Goal: Task Accomplishment & Management: Manage account settings

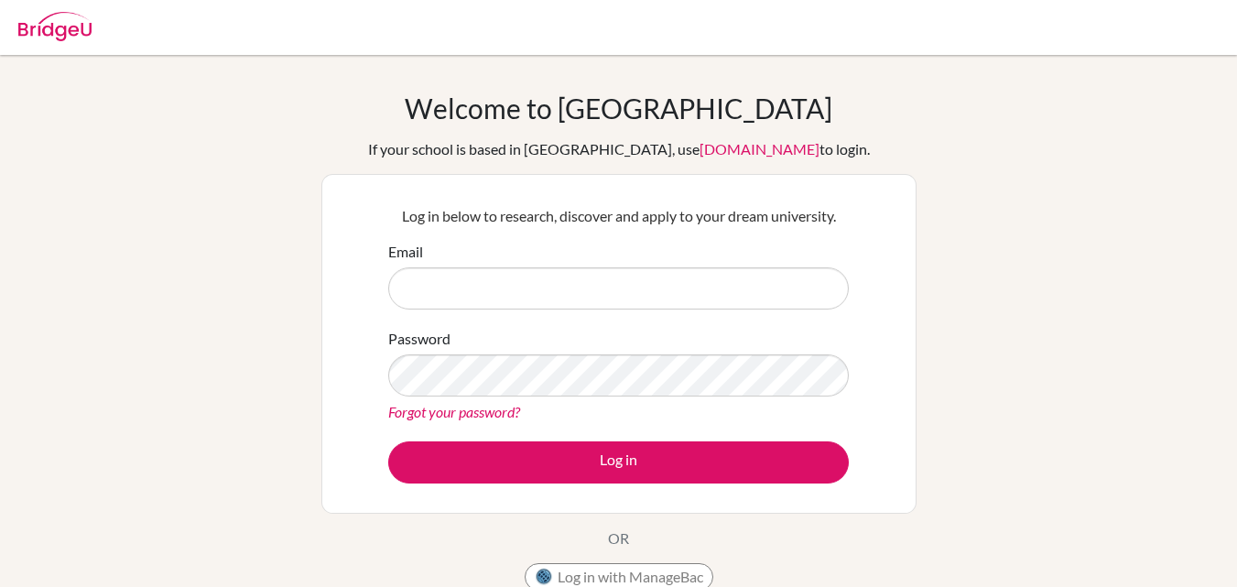
click at [625, 288] on input "Email" at bounding box center [618, 288] width 461 height 42
type input "[EMAIL_ADDRESS][DOMAIN_NAME]"
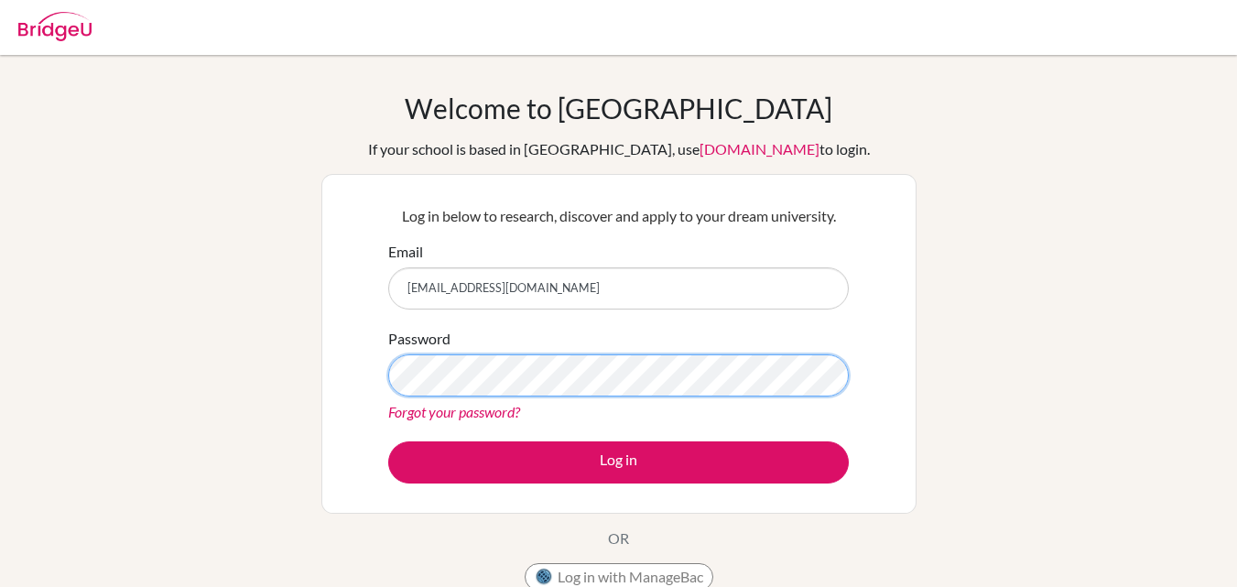
click at [388, 441] on button "Log in" at bounding box center [618, 462] width 461 height 42
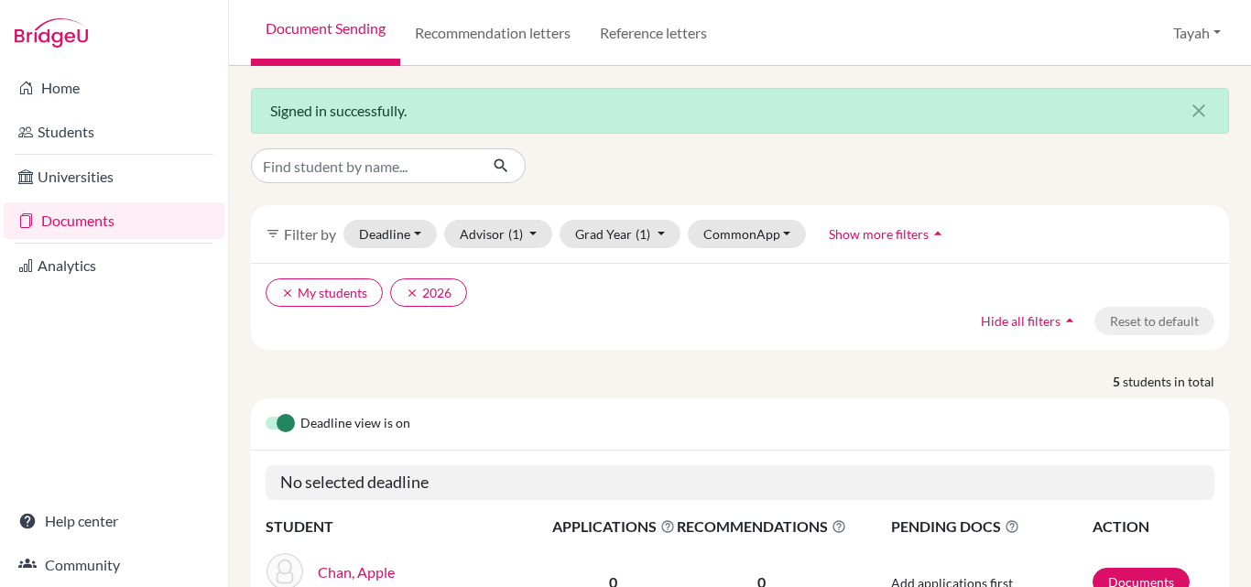
scroll to position [130, 0]
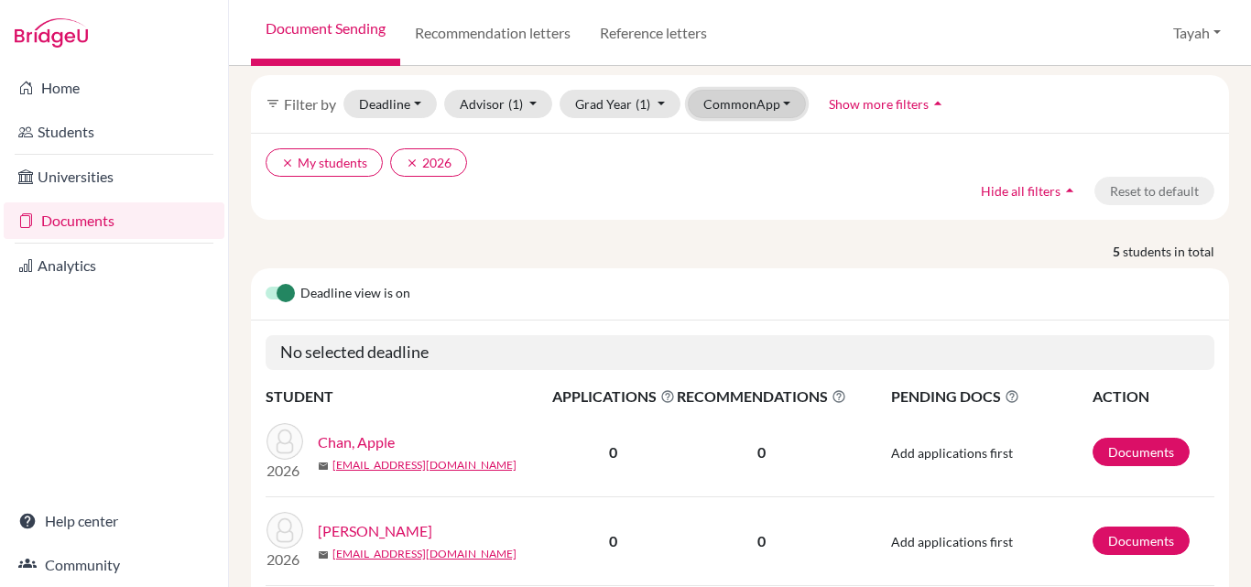
click at [765, 105] on button "CommonApp" at bounding box center [747, 104] width 119 height 28
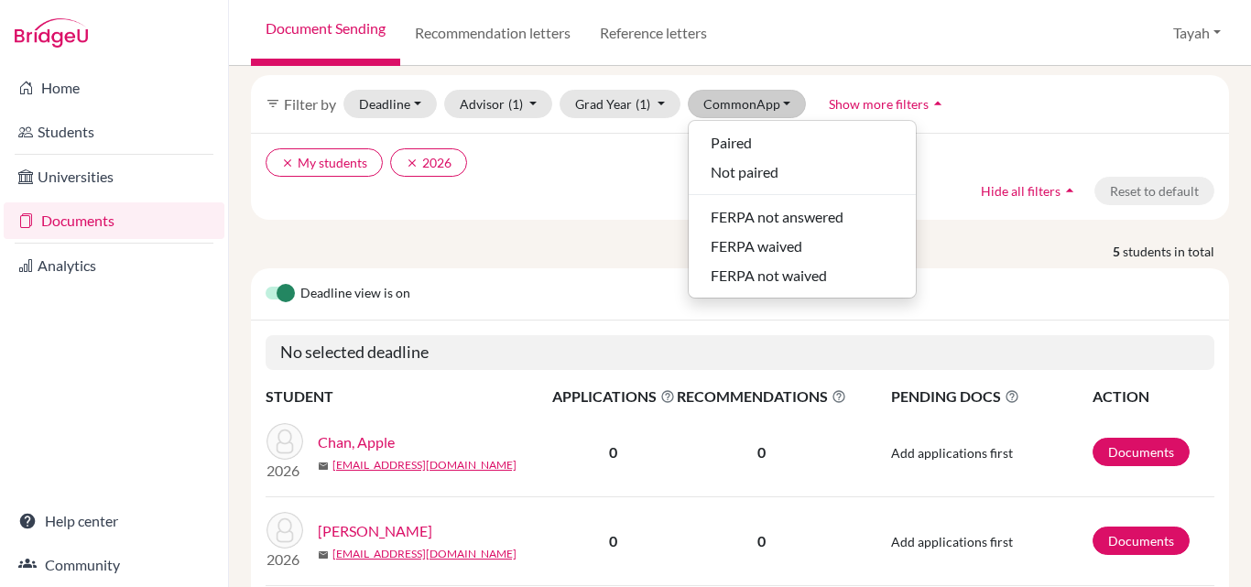
click at [603, 267] on div "5 students in total Deadline view is on No selected deadline STUDENT APPLICATIO…" at bounding box center [740, 561] width 1006 height 639
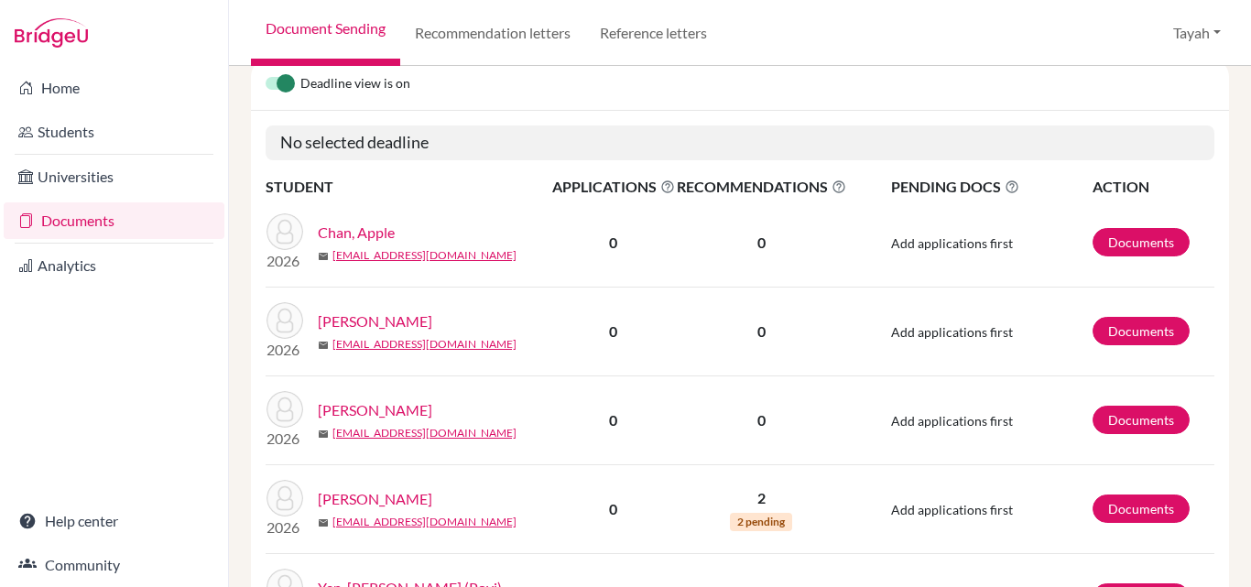
scroll to position [468, 0]
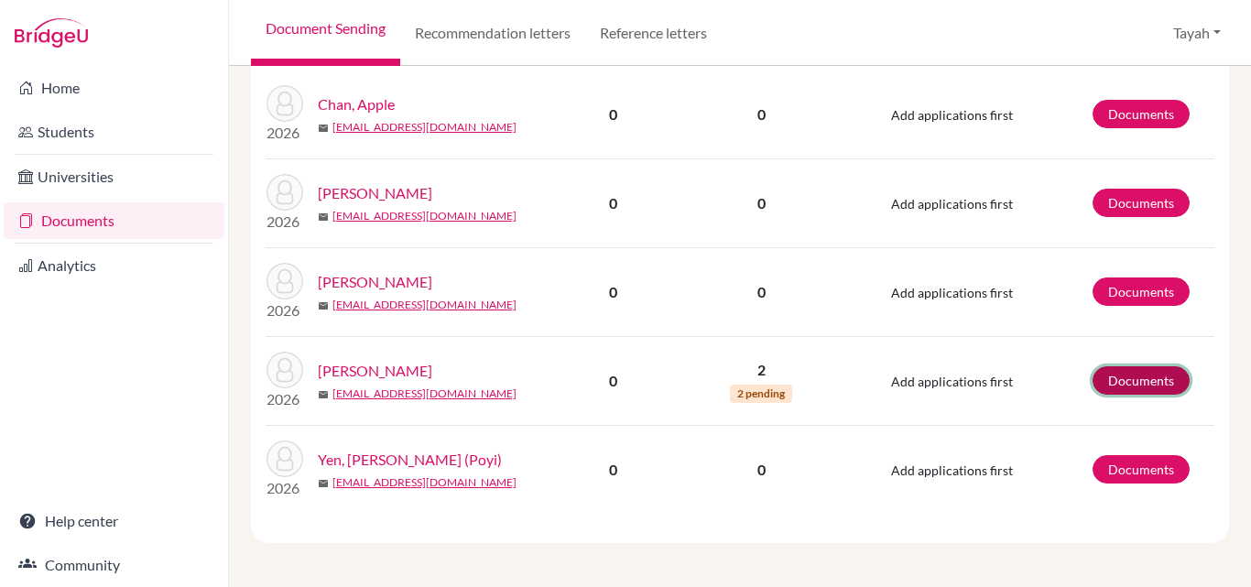
click at [1126, 385] on link "Documents" at bounding box center [1141, 380] width 97 height 28
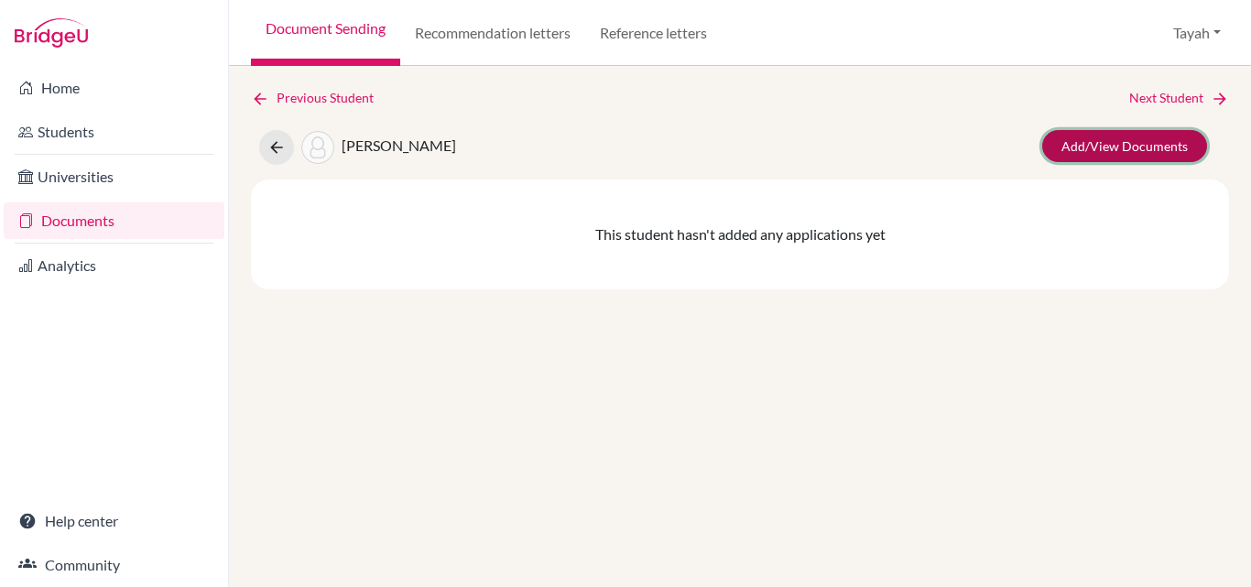
click at [1165, 151] on link "Add/View Documents" at bounding box center [1124, 146] width 165 height 32
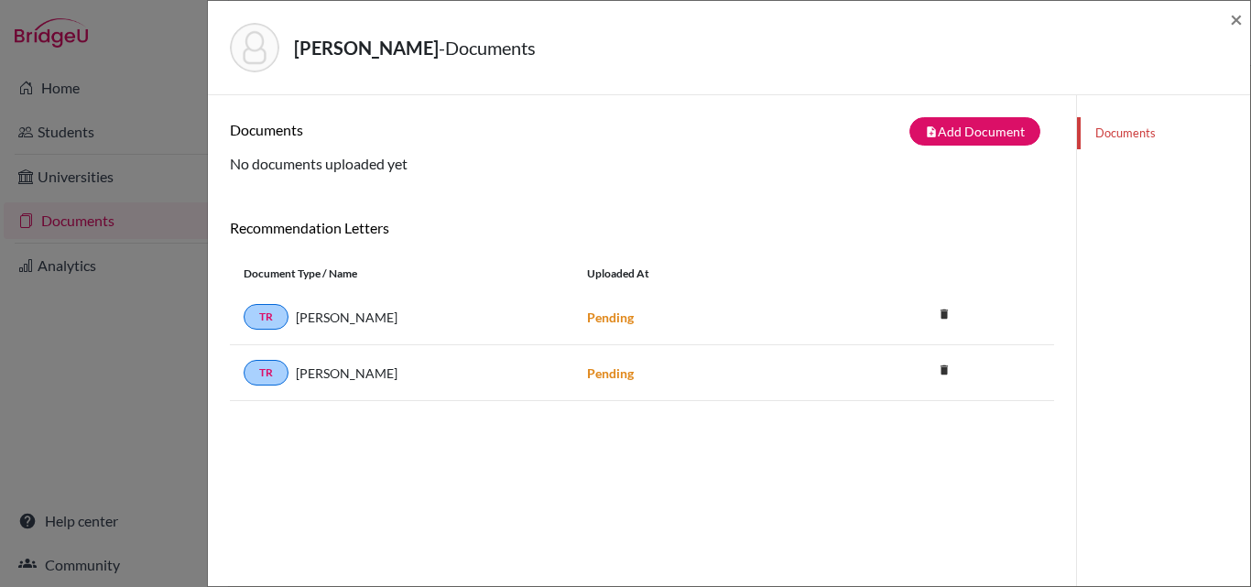
click at [1108, 190] on div "Documents" at bounding box center [1163, 388] width 174 height 587
click at [990, 126] on button "note_add Add Document" at bounding box center [974, 131] width 131 height 28
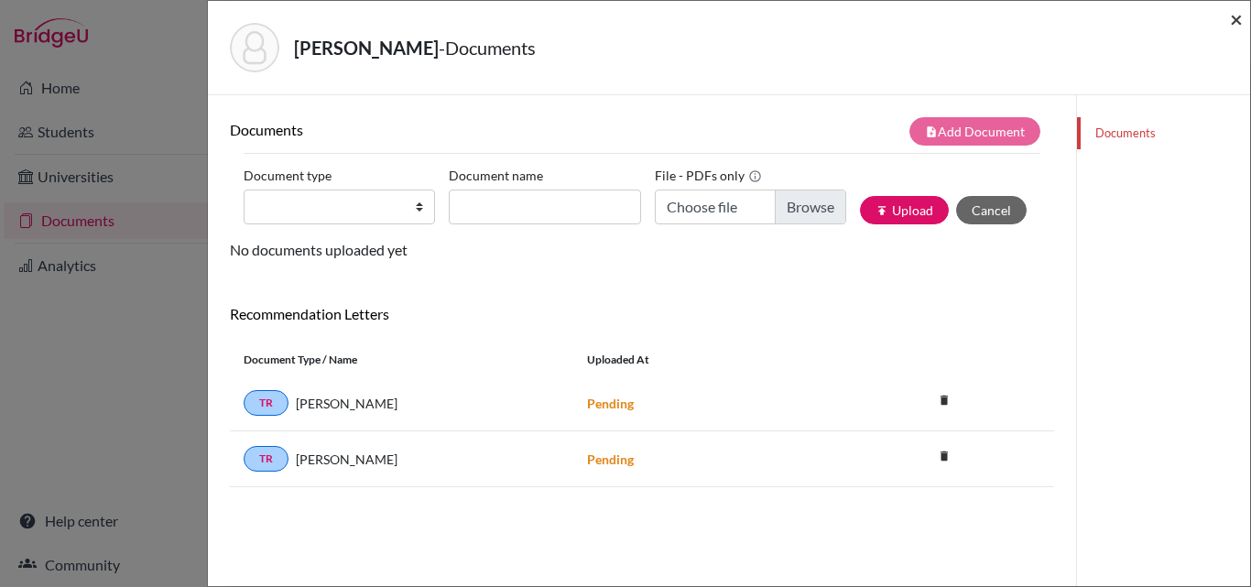
click at [1231, 16] on span "×" at bounding box center [1236, 18] width 13 height 27
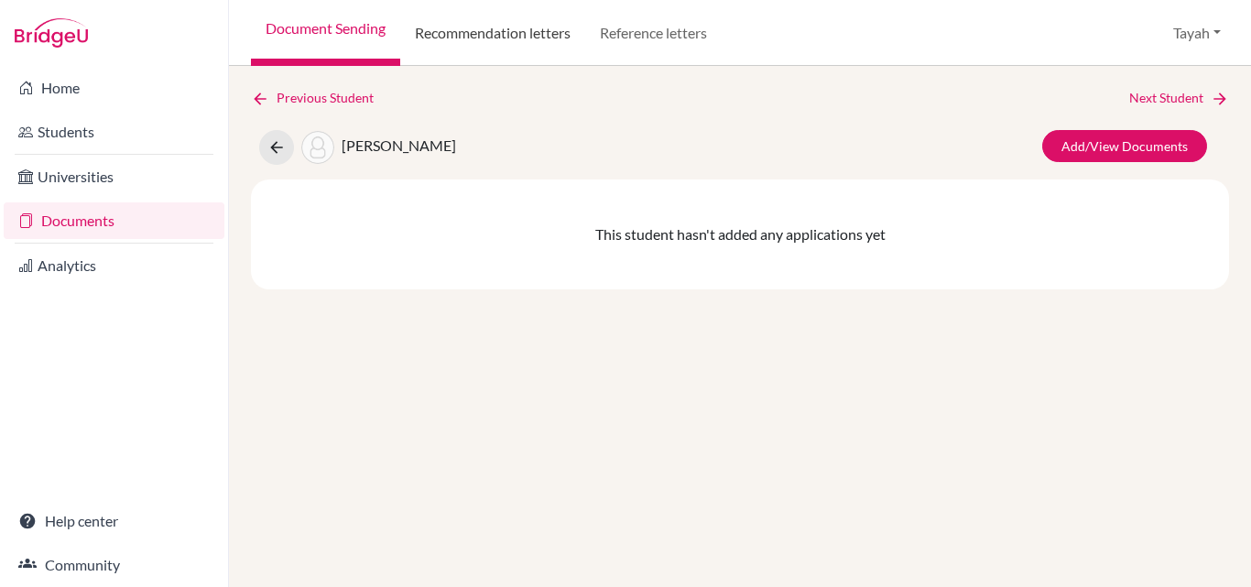
click at [530, 40] on link "Recommendation letters" at bounding box center [492, 33] width 185 height 66
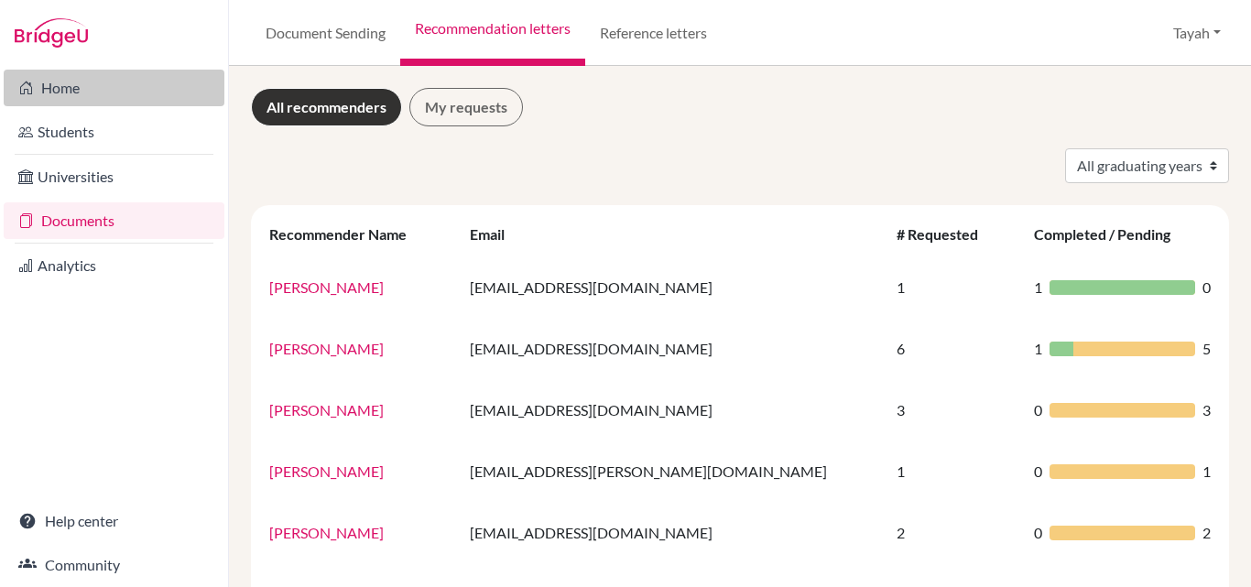
click at [62, 92] on link "Home" at bounding box center [114, 88] width 221 height 37
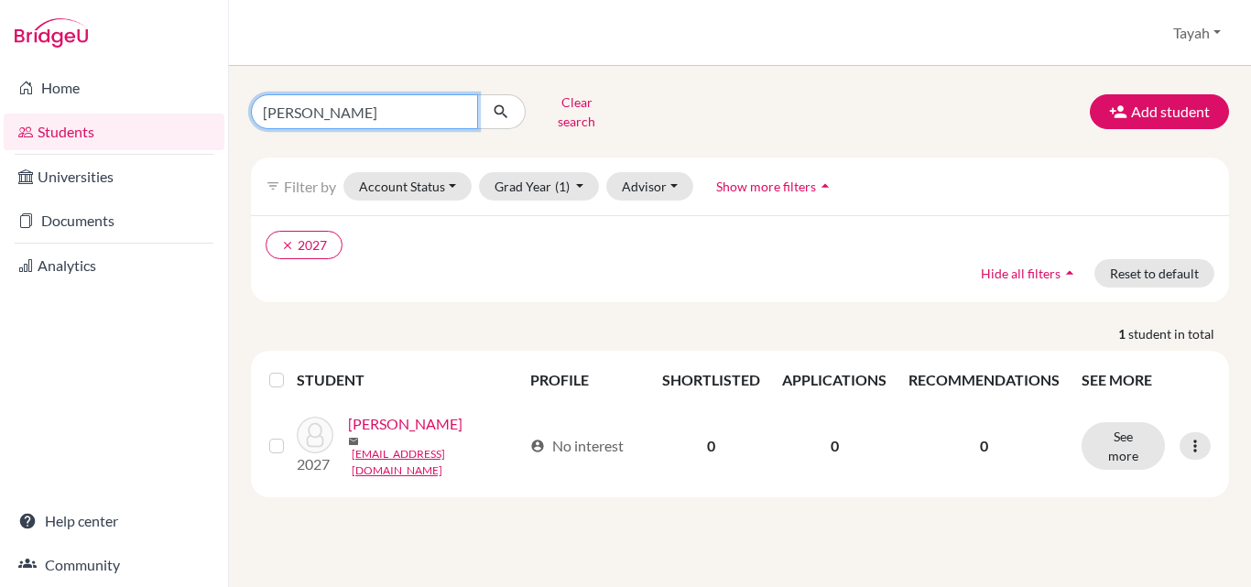
click at [457, 104] on input "Vivian" at bounding box center [364, 111] width 227 height 35
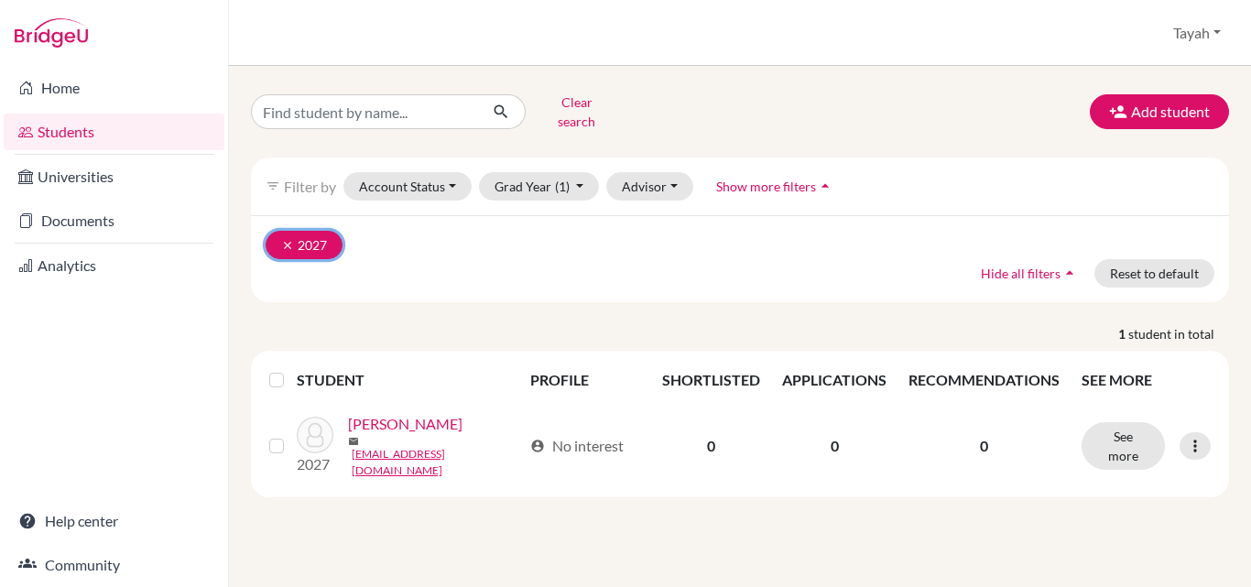
click at [287, 239] on icon "clear" at bounding box center [287, 245] width 13 height 13
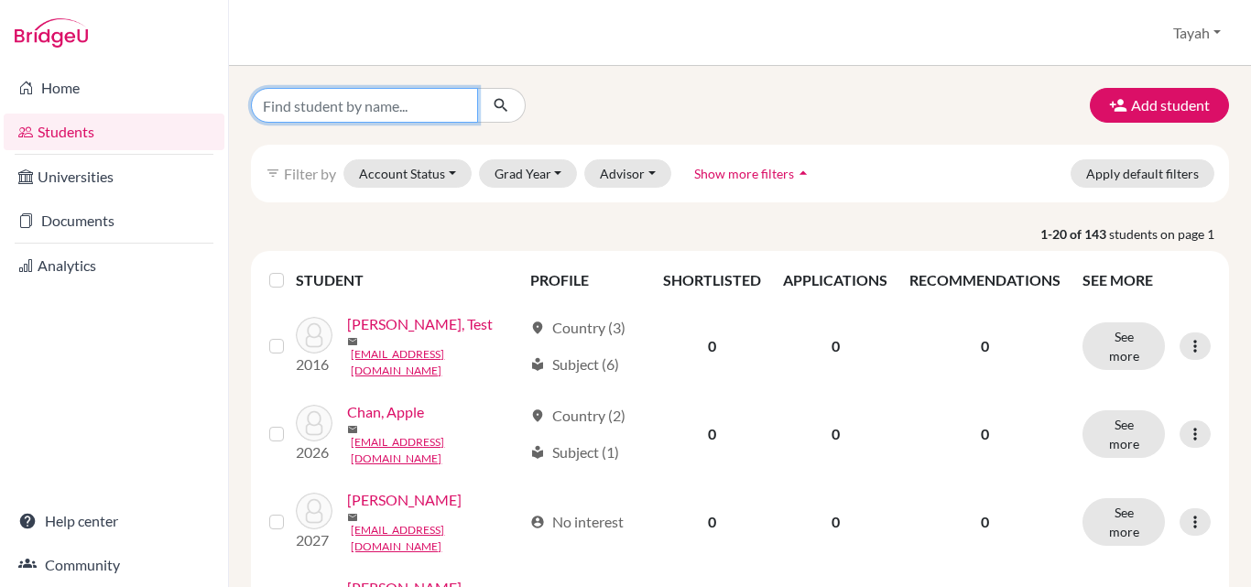
click at [337, 112] on input "Find student by name..." at bounding box center [364, 105] width 227 height 35
type input "Joyce"
click button "submit" at bounding box center [501, 105] width 49 height 35
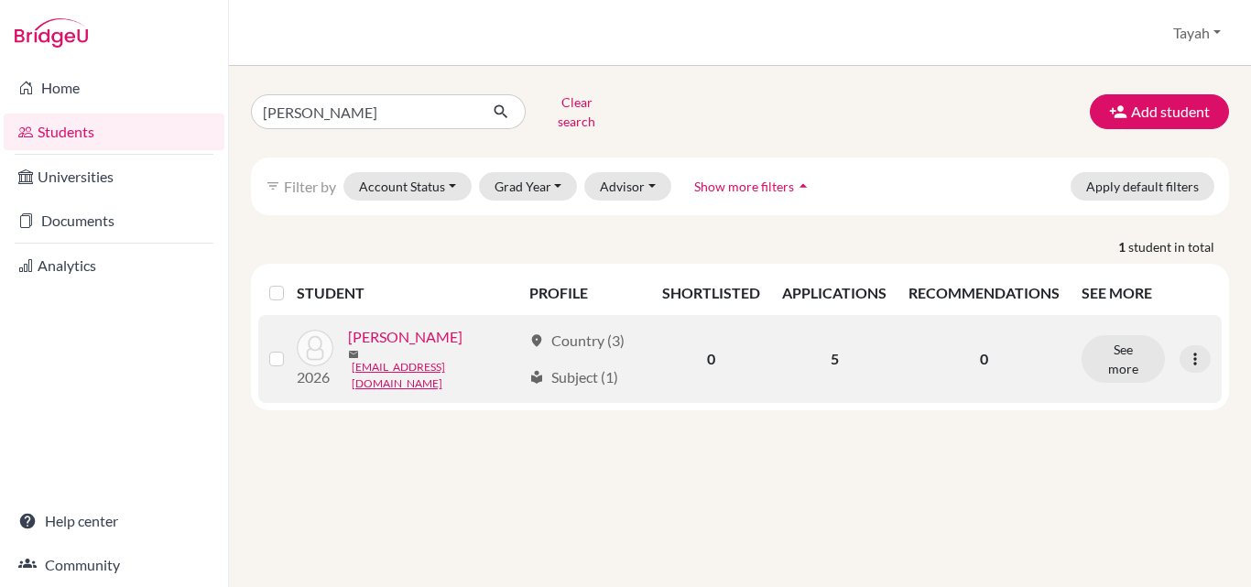
click at [378, 334] on link "Li, Joyce" at bounding box center [405, 337] width 114 height 22
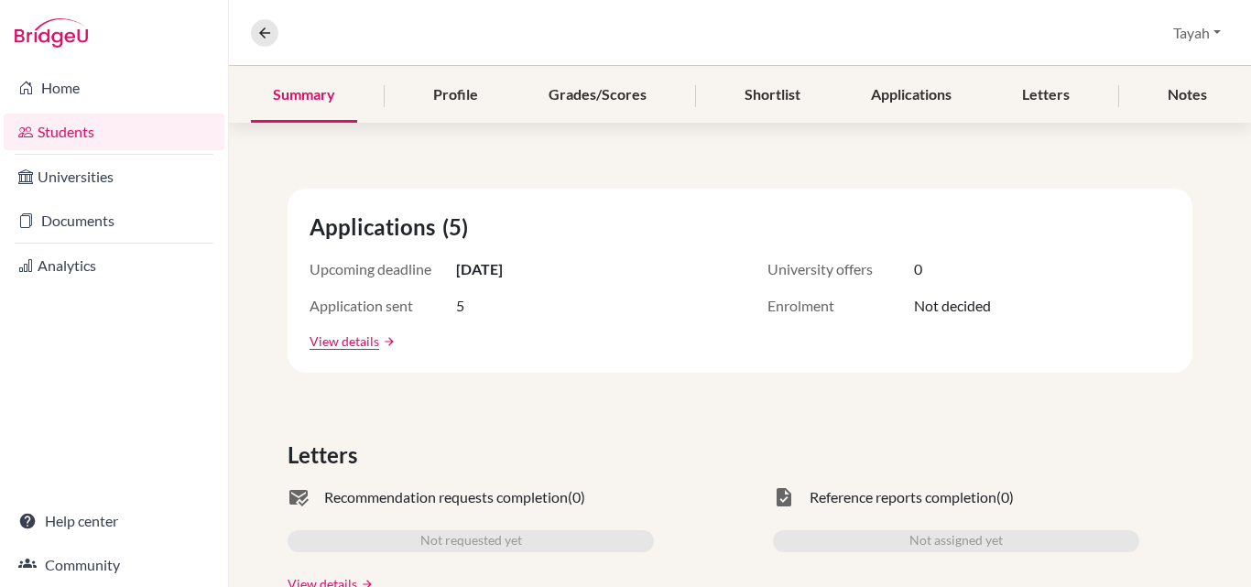
scroll to position [223, 0]
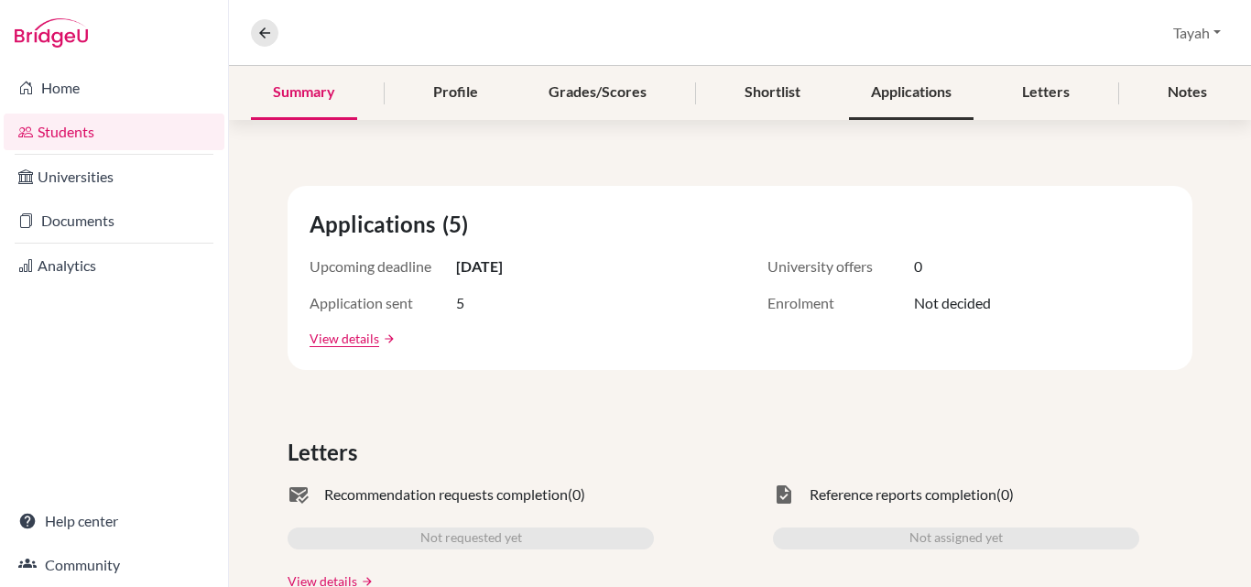
click at [901, 100] on div "Applications" at bounding box center [911, 93] width 125 height 54
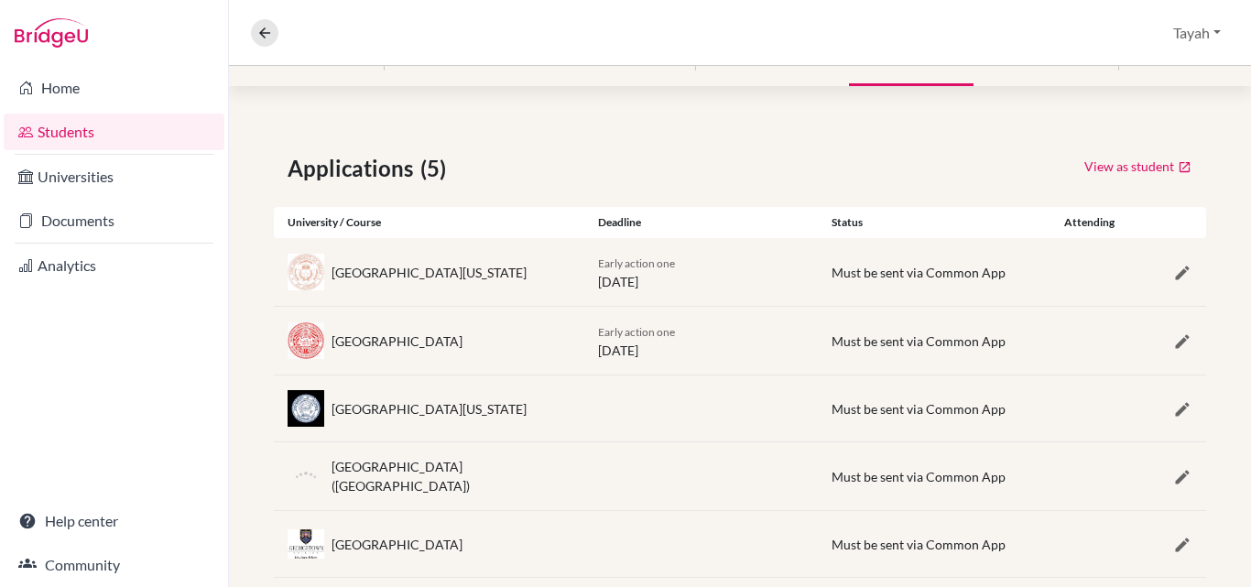
scroll to position [257, 0]
click at [1173, 269] on icon "button" at bounding box center [1182, 272] width 18 height 18
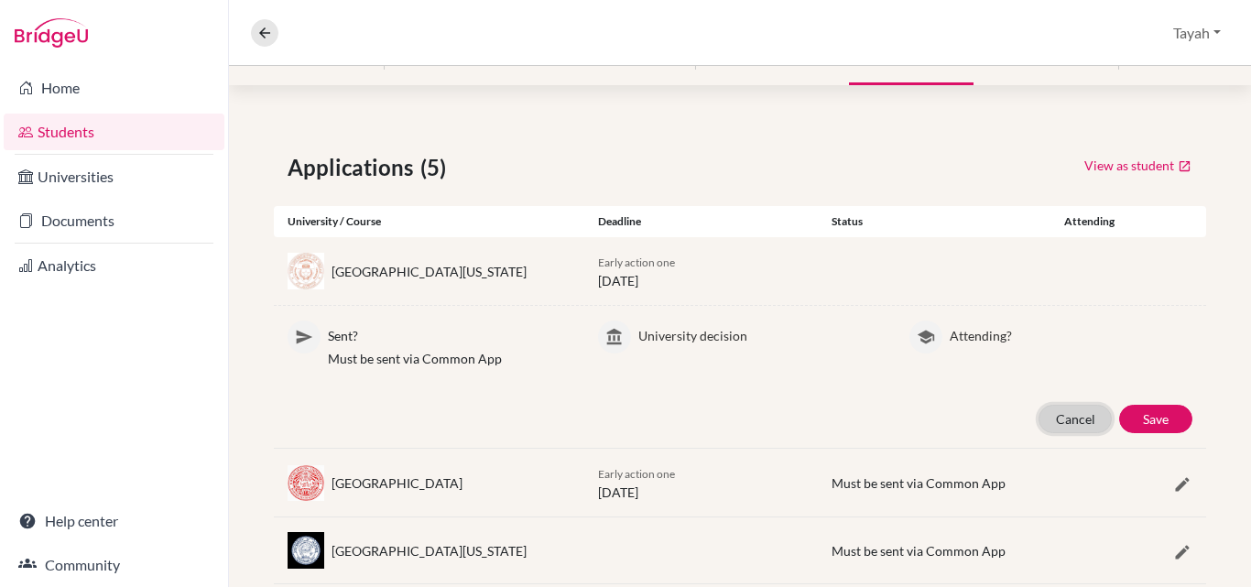
click at [1063, 412] on button "Cancel" at bounding box center [1075, 419] width 73 height 28
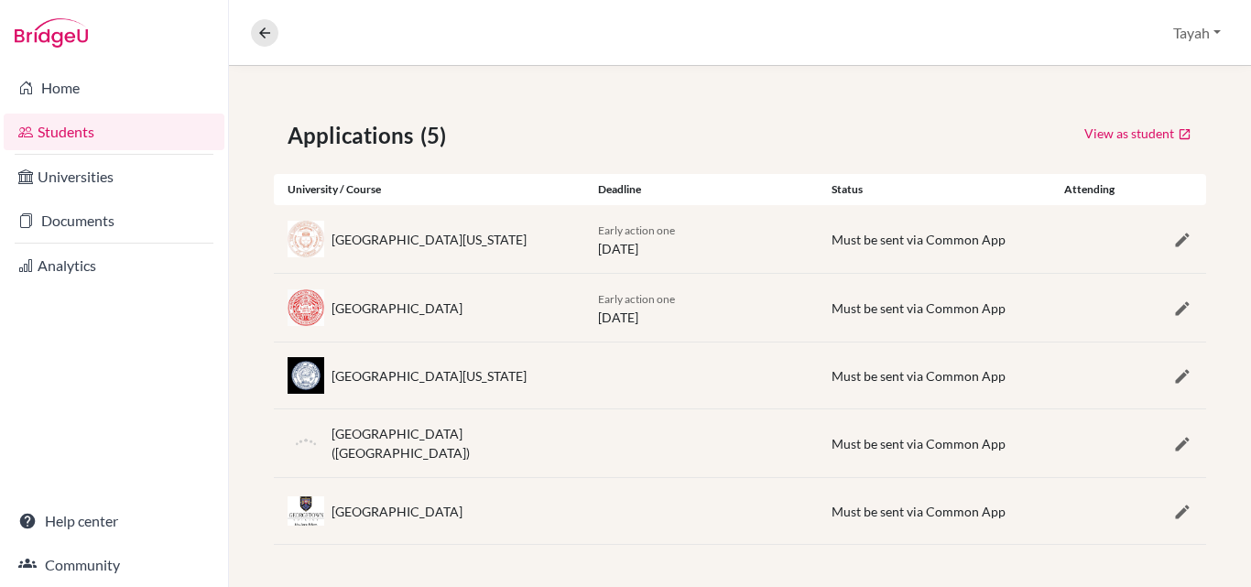
scroll to position [0, 0]
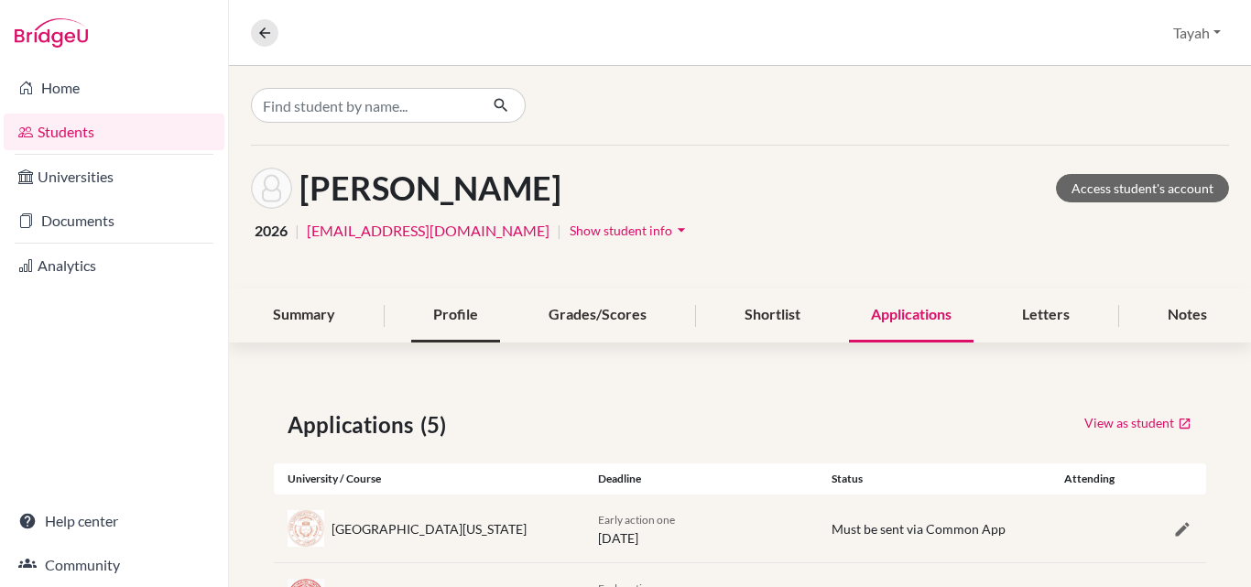
click at [446, 323] on div "Profile" at bounding box center [455, 315] width 89 height 54
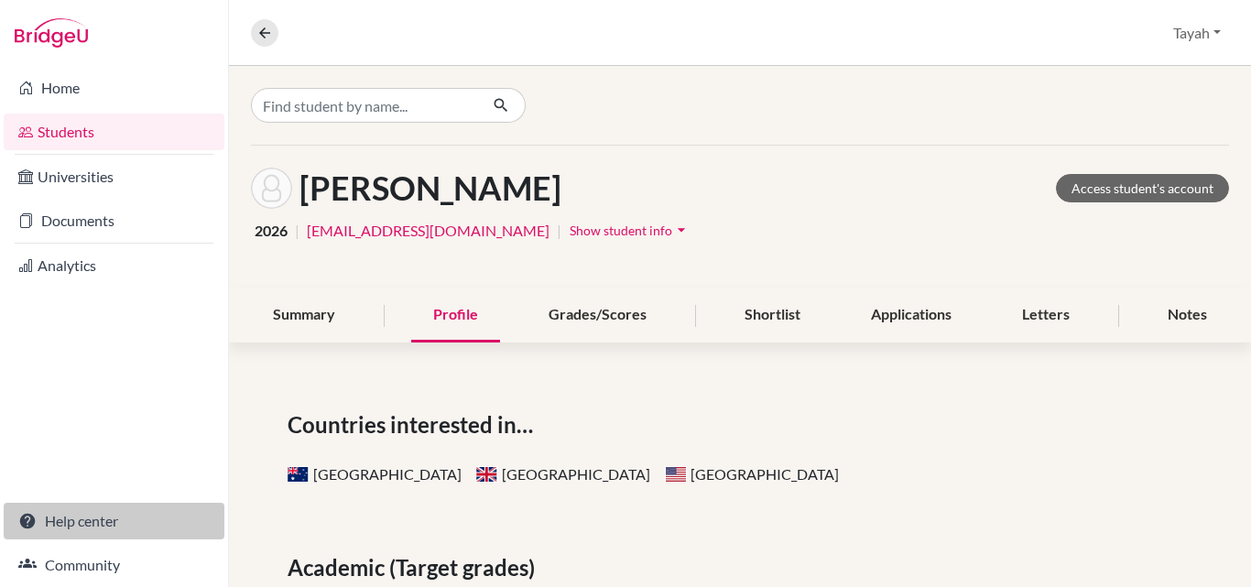
click at [83, 521] on link "Help center" at bounding box center [114, 521] width 221 height 37
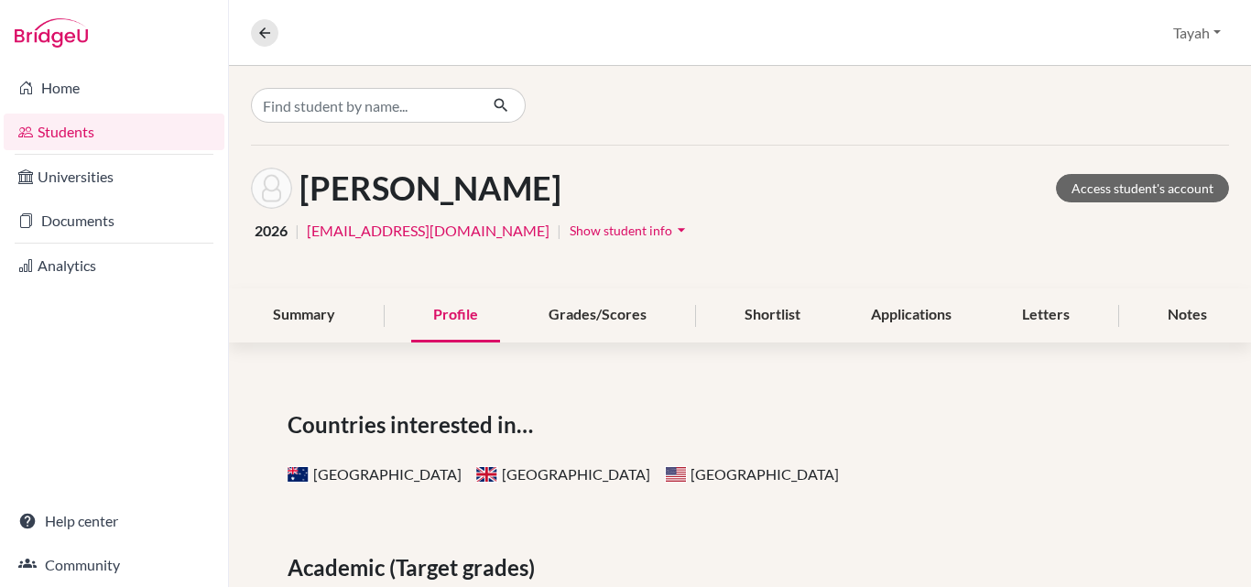
click at [117, 129] on link "Students" at bounding box center [114, 132] width 221 height 37
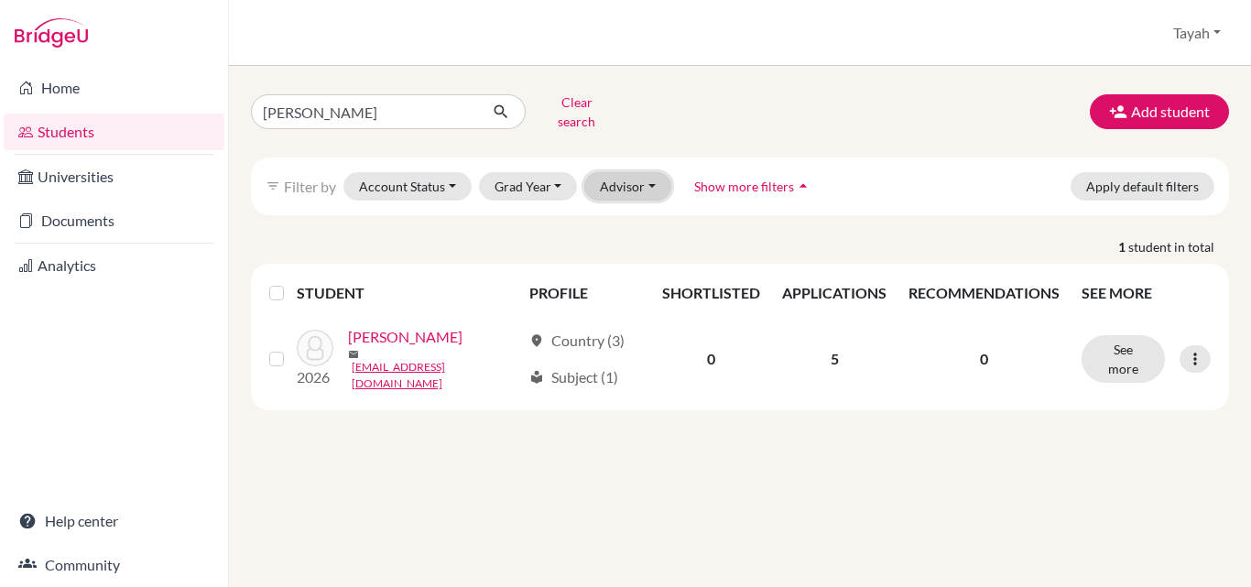
click at [618, 172] on button "Advisor" at bounding box center [627, 186] width 87 height 28
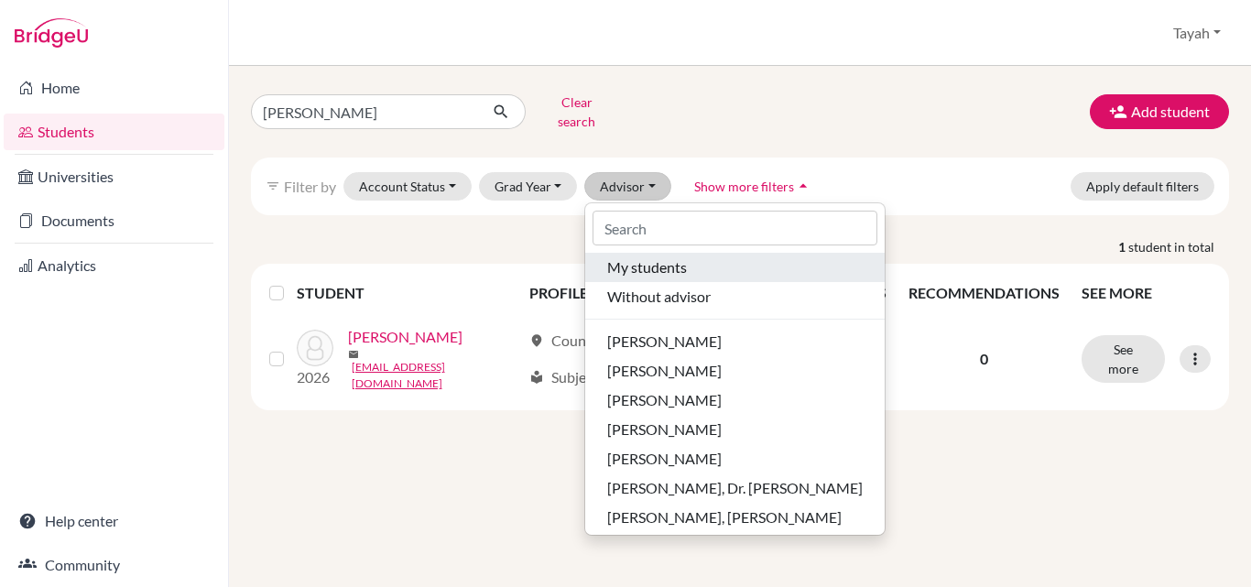
click at [636, 256] on span "My students" at bounding box center [647, 267] width 80 height 22
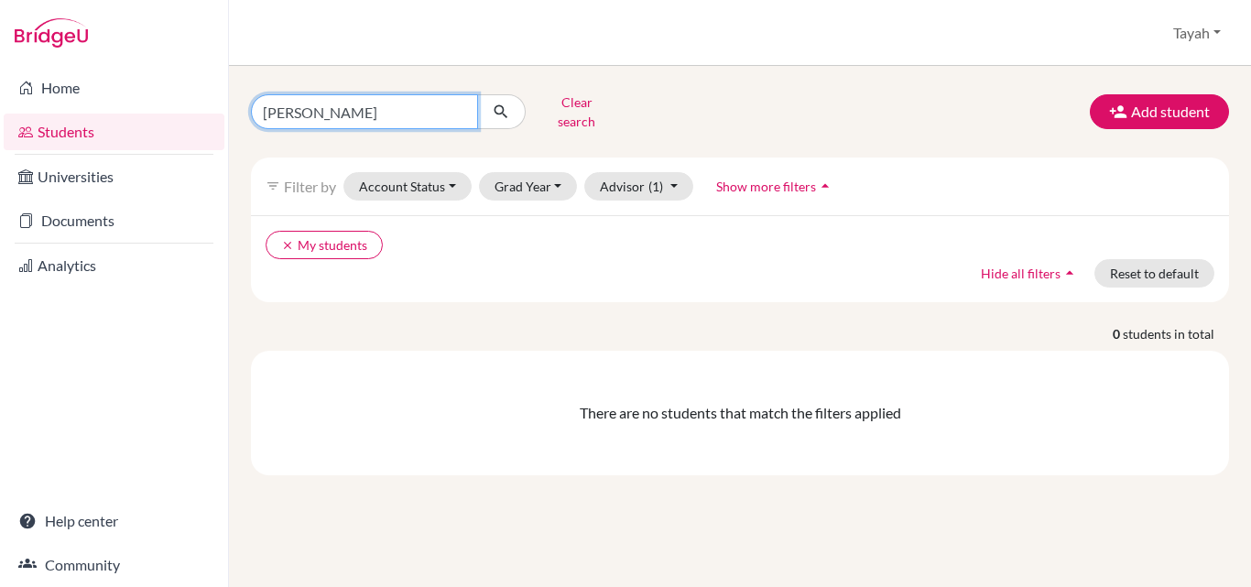
click at [433, 96] on input "Joyce" at bounding box center [364, 111] width 227 height 35
click at [459, 106] on input "Joyce" at bounding box center [364, 111] width 227 height 35
click at [607, 215] on div "clear My students Hide all filters arrow_drop_up Reset to default" at bounding box center [740, 258] width 978 height 87
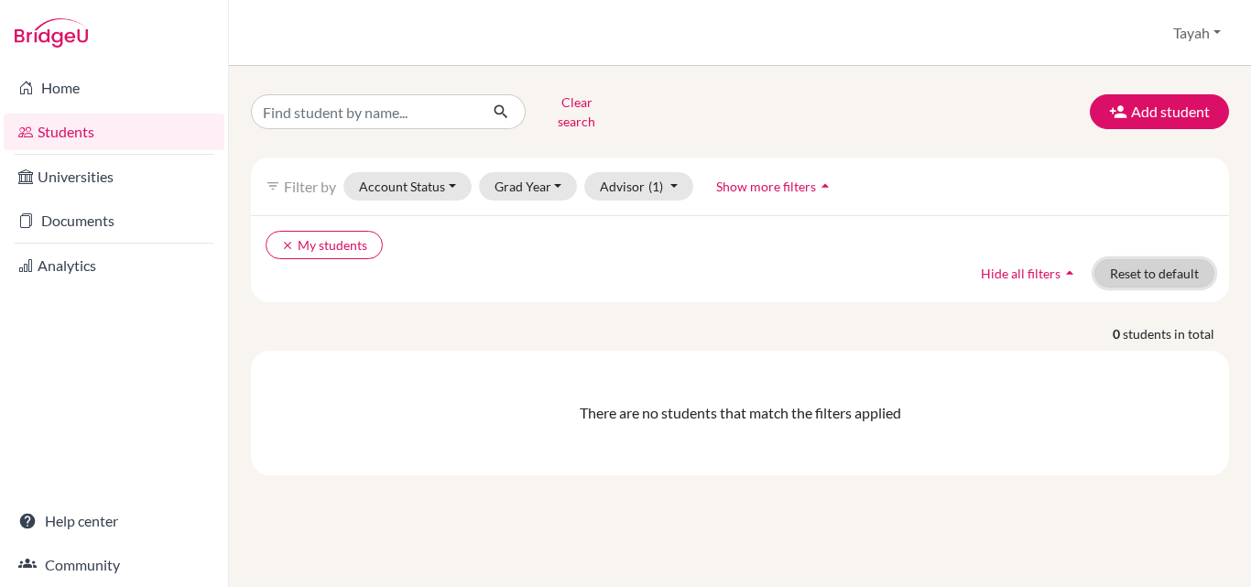
click at [1147, 259] on button "Reset to default" at bounding box center [1154, 273] width 120 height 28
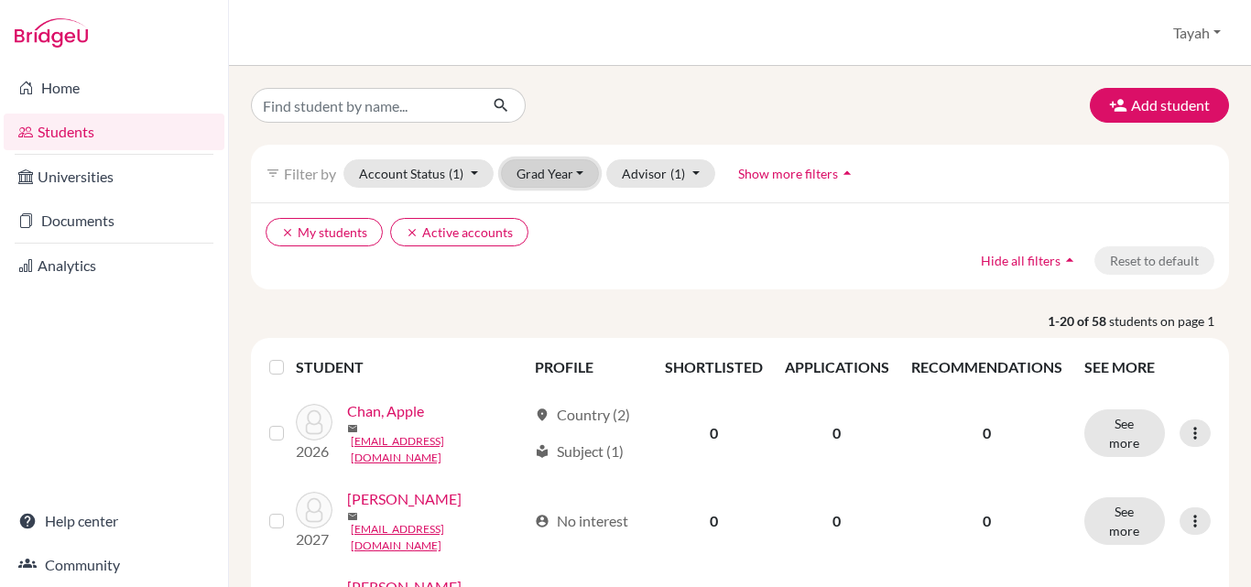
click at [529, 162] on button "Grad Year" at bounding box center [550, 173] width 99 height 28
click at [548, 245] on span "2026" at bounding box center [540, 242] width 33 height 22
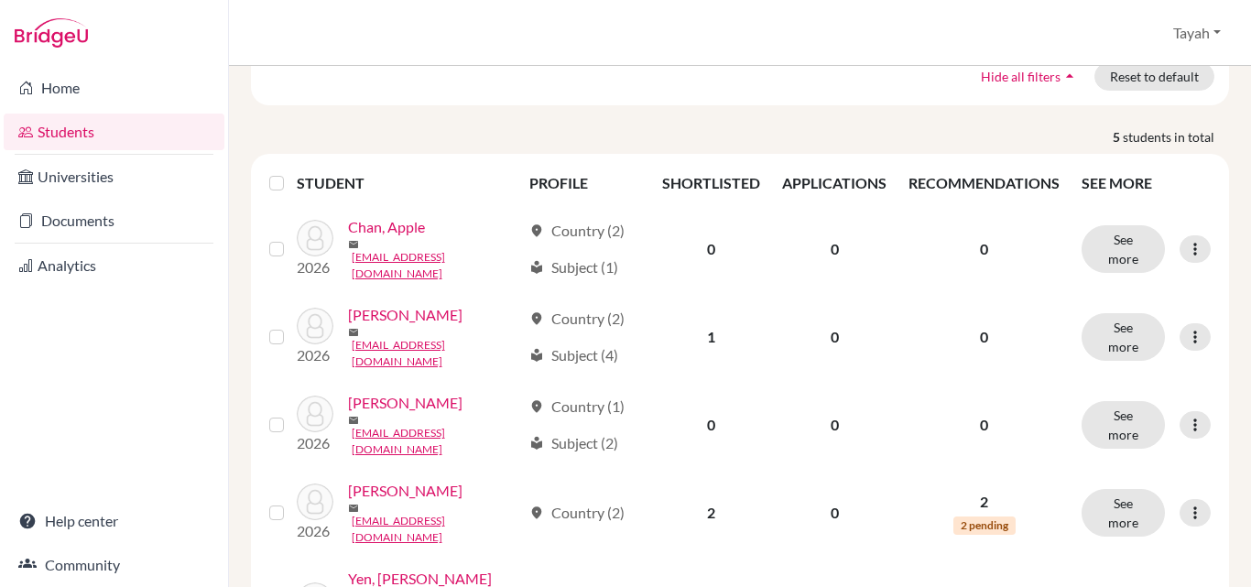
scroll to position [185, 0]
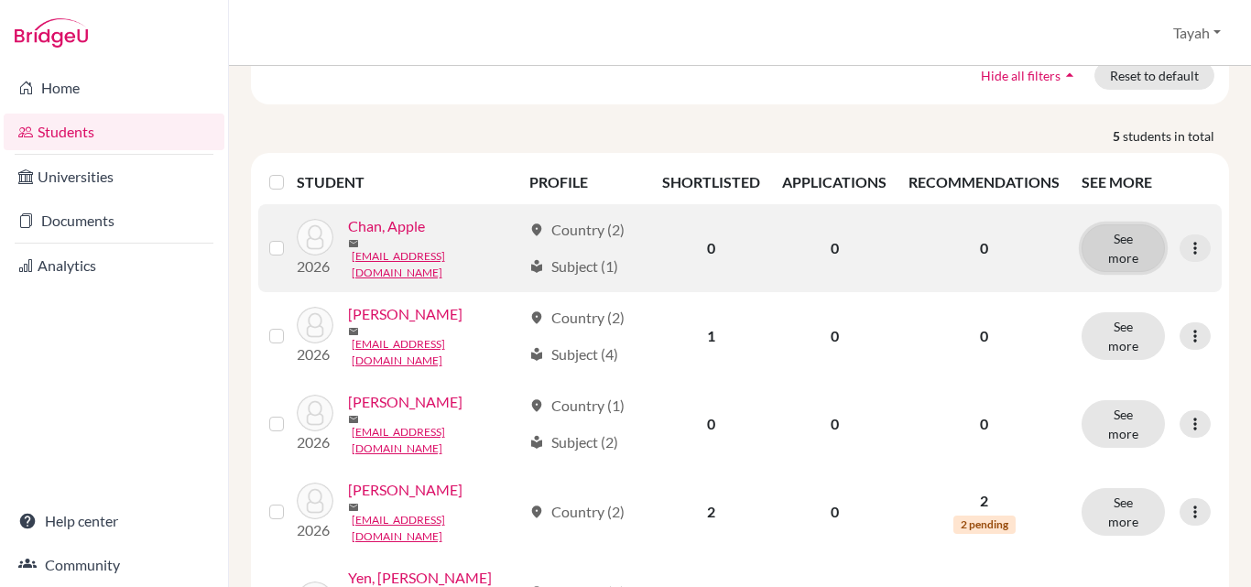
click at [1092, 246] on button "See more" at bounding box center [1123, 248] width 83 height 48
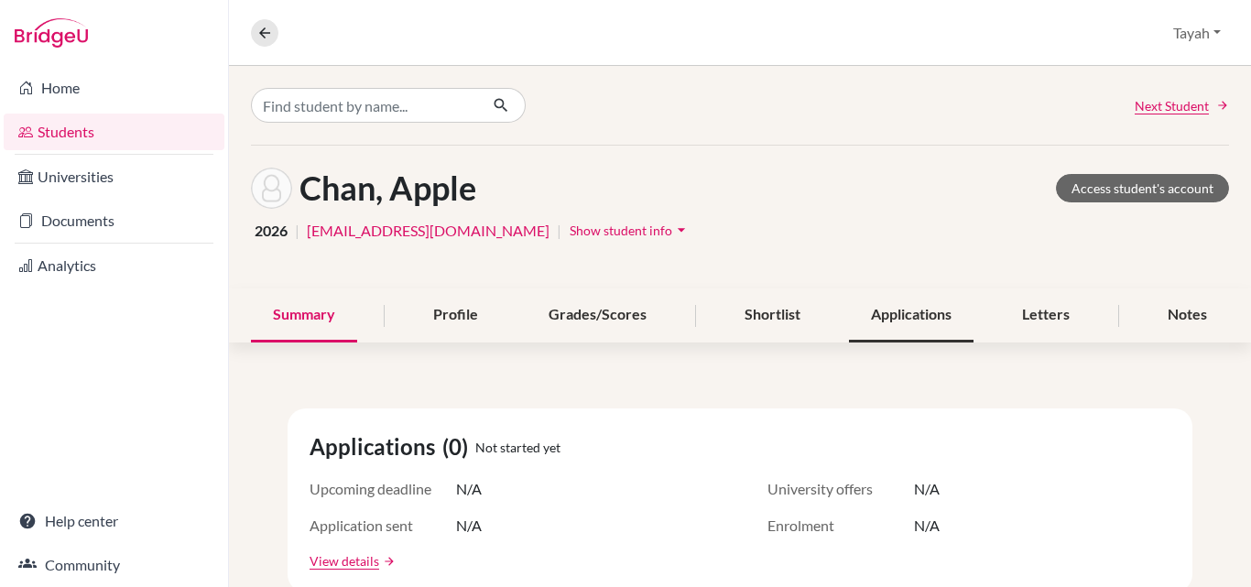
click at [921, 321] on div "Applications" at bounding box center [911, 315] width 125 height 54
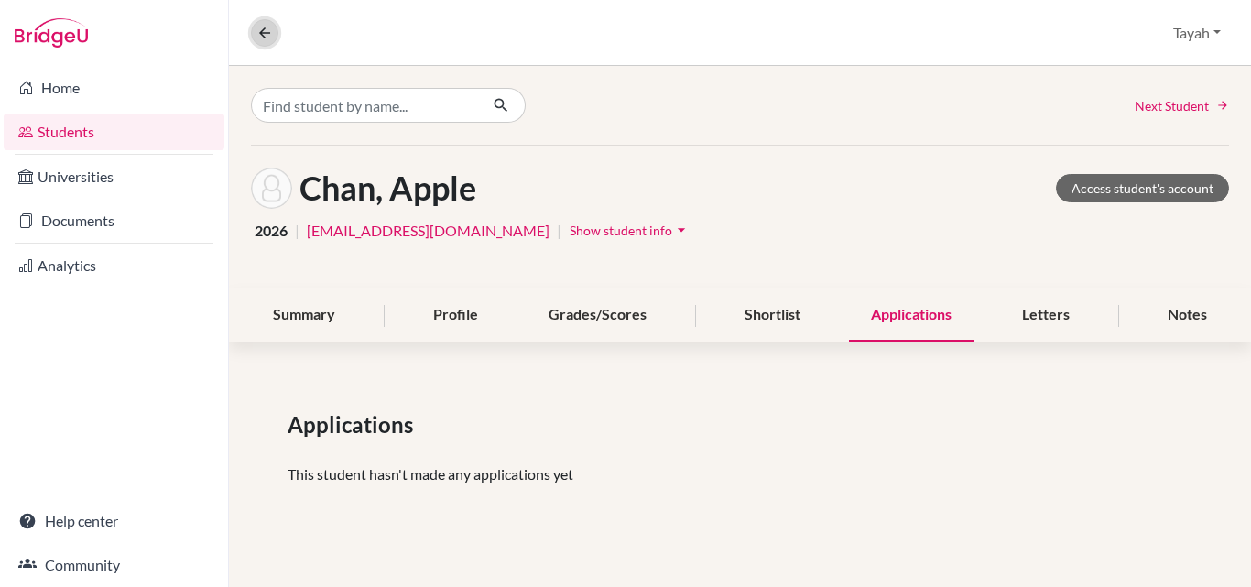
click at [266, 25] on icon at bounding box center [264, 33] width 16 height 16
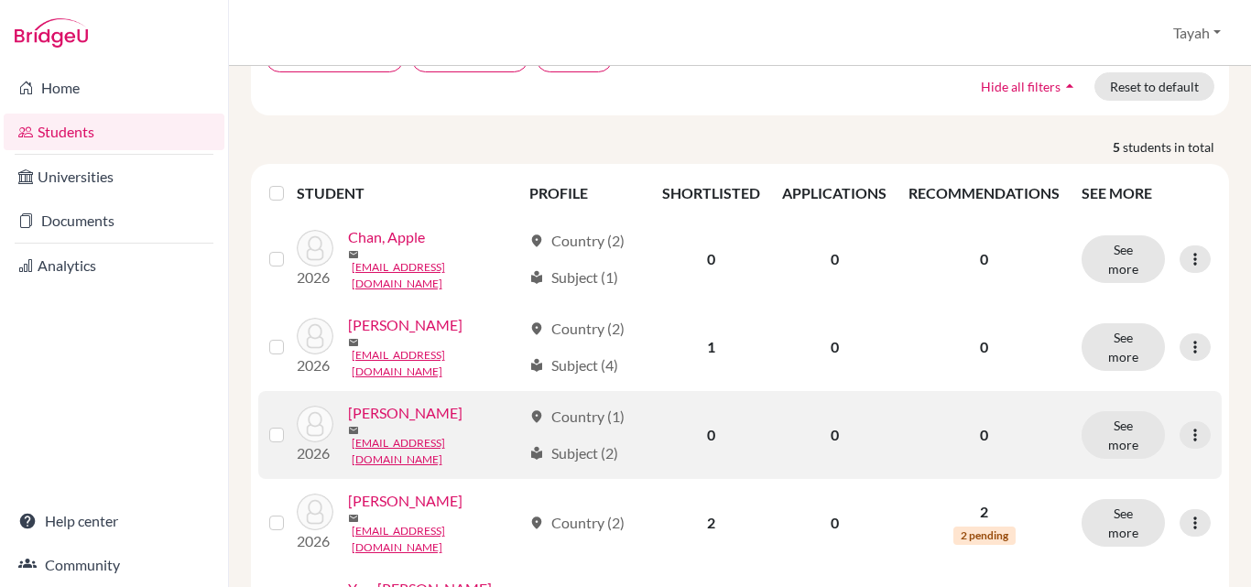
scroll to position [256, 0]
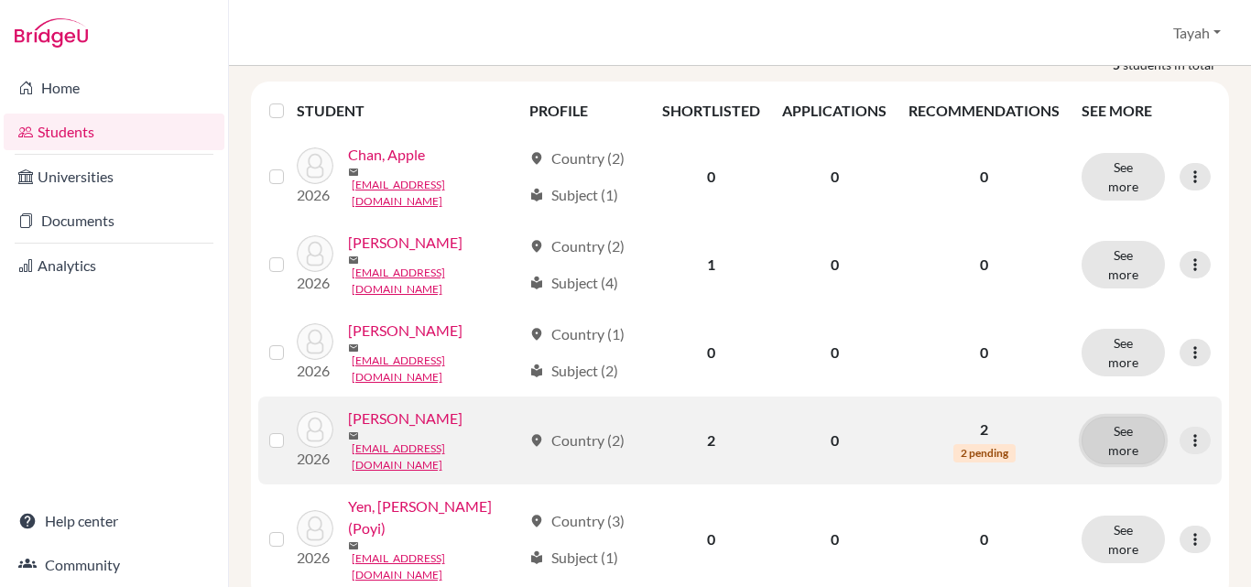
click at [1102, 417] on button "See more" at bounding box center [1123, 441] width 83 height 48
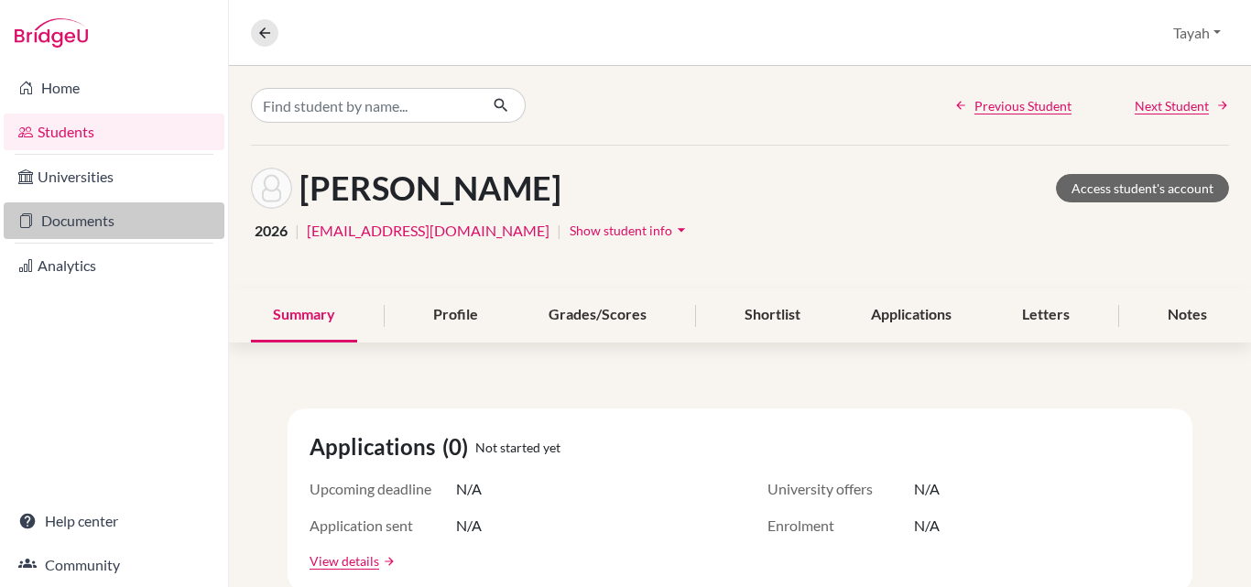
click at [86, 228] on link "Documents" at bounding box center [114, 220] width 221 height 37
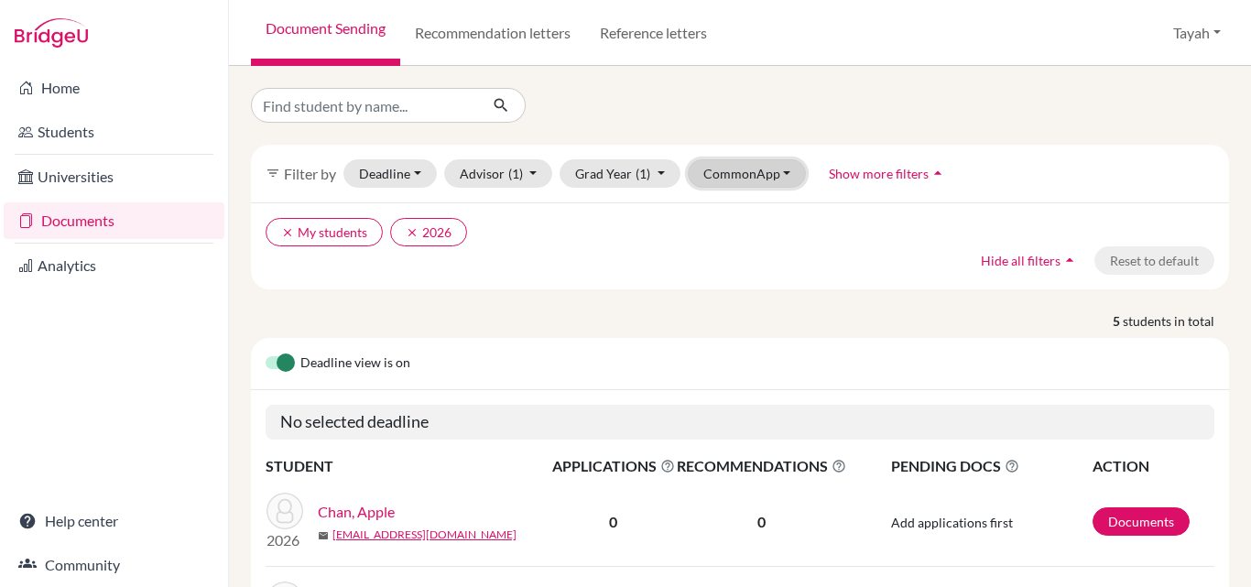
click at [750, 167] on button "CommonApp" at bounding box center [747, 173] width 119 height 28
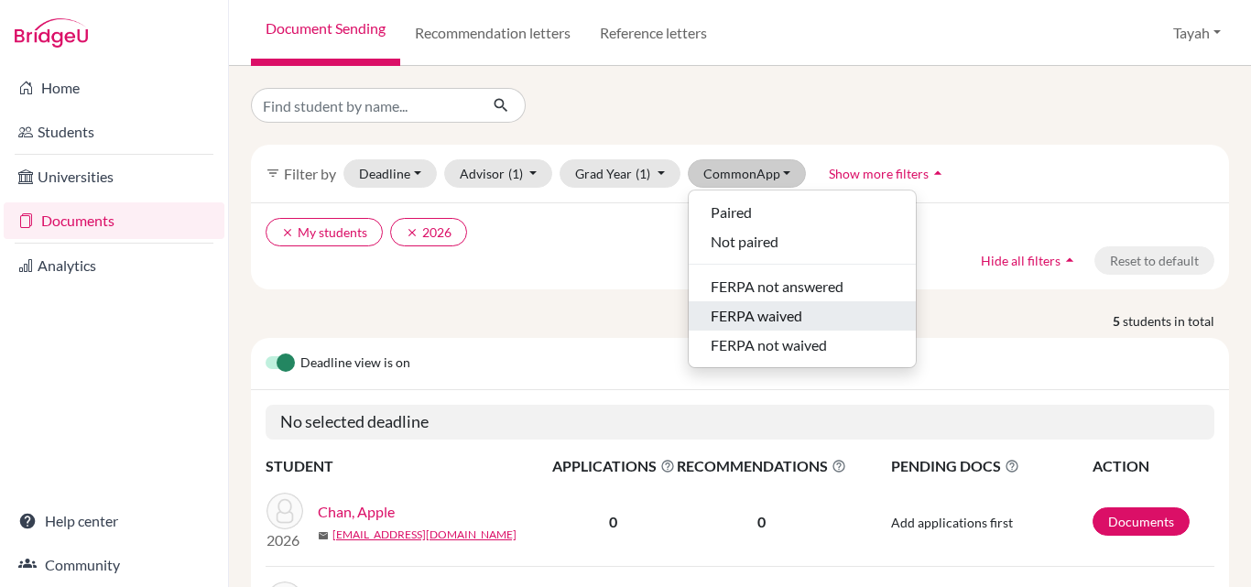
click at [783, 319] on span "FERPA waived" at bounding box center [757, 316] width 92 height 22
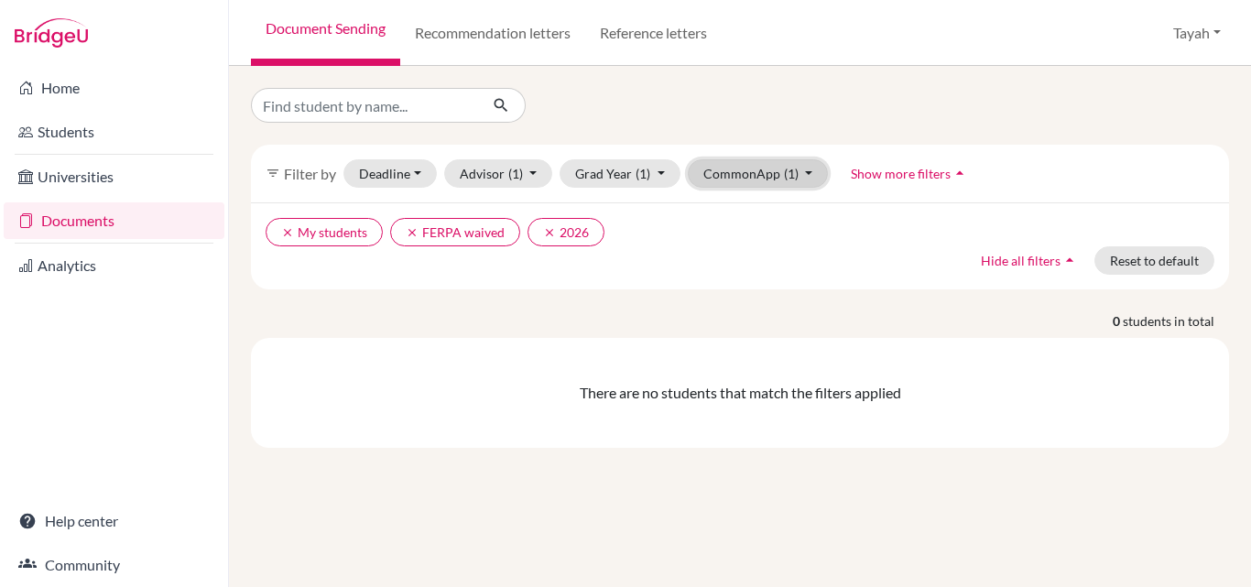
click at [784, 167] on span "(1)" at bounding box center [791, 174] width 15 height 16
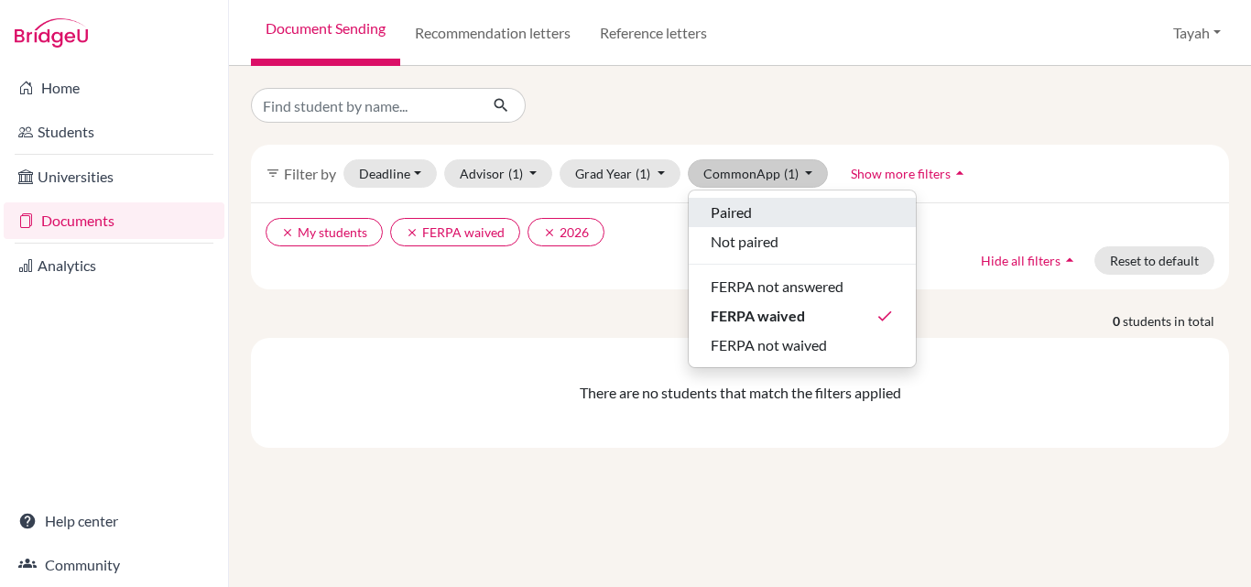
click at [789, 208] on div "Paired" at bounding box center [802, 212] width 183 height 22
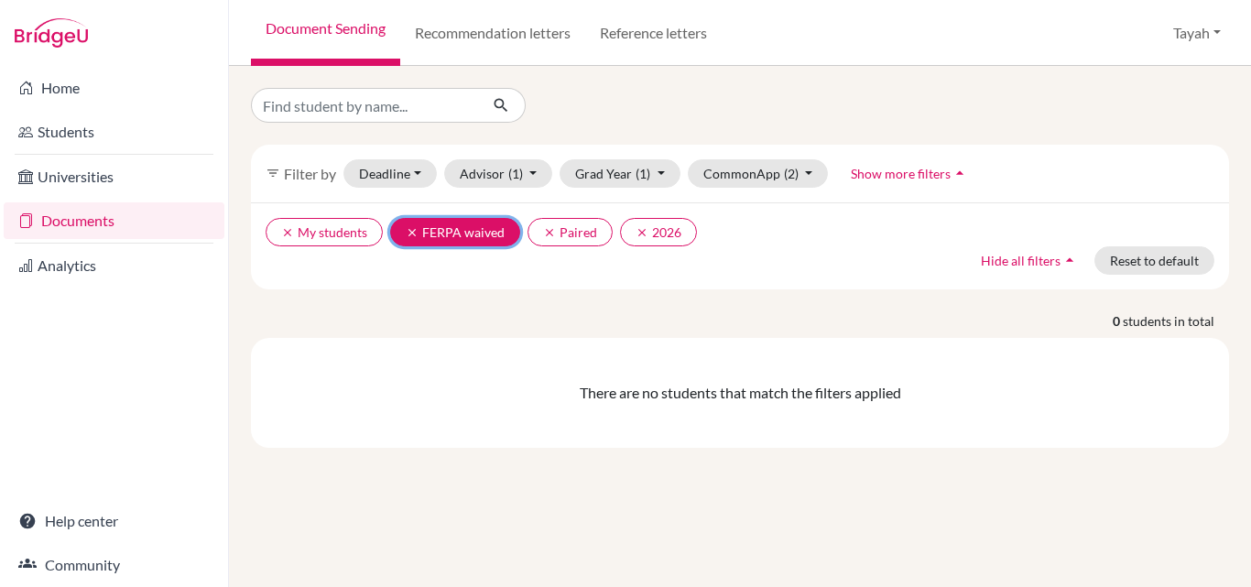
click at [412, 228] on icon "clear" at bounding box center [412, 232] width 13 height 13
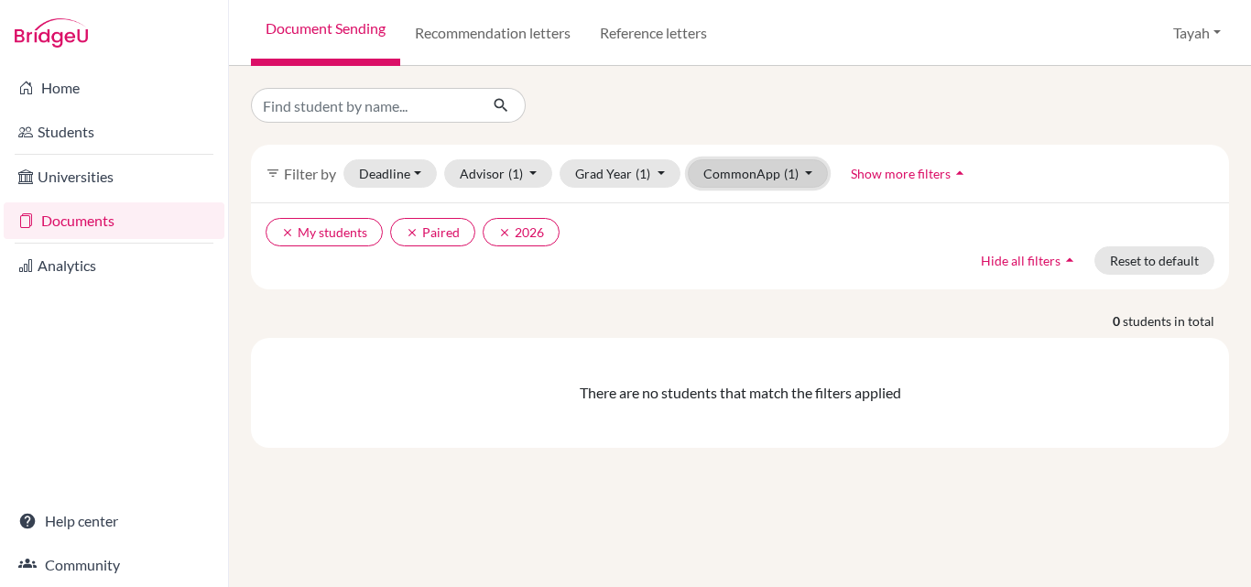
click at [812, 171] on button "CommonApp (1)" at bounding box center [758, 173] width 141 height 28
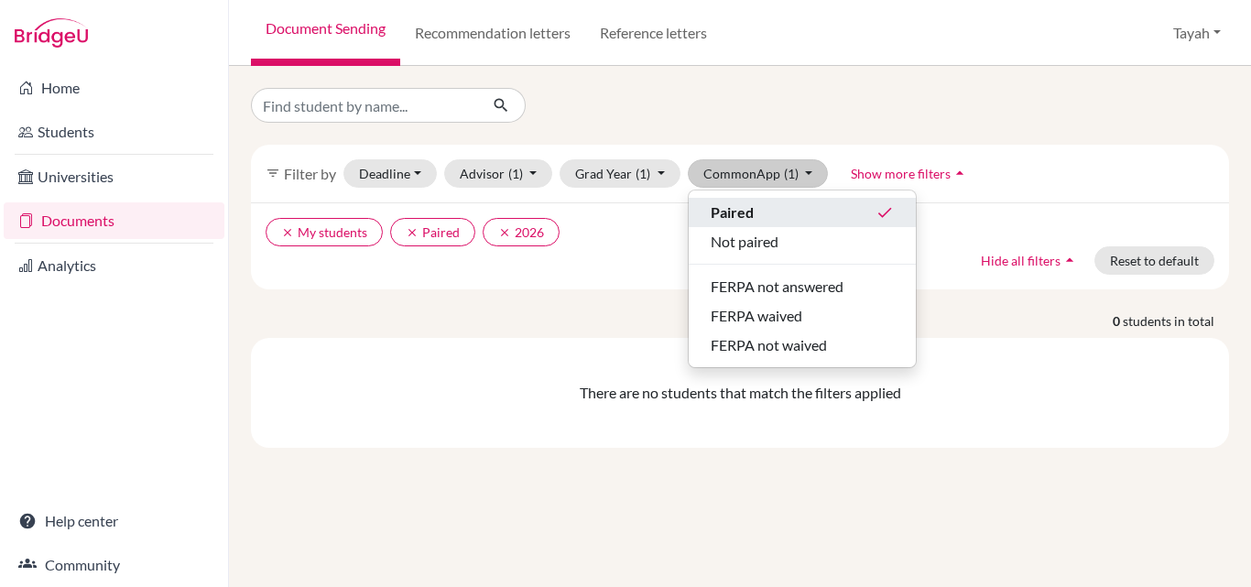
click at [768, 210] on div "Paired done" at bounding box center [802, 212] width 183 height 22
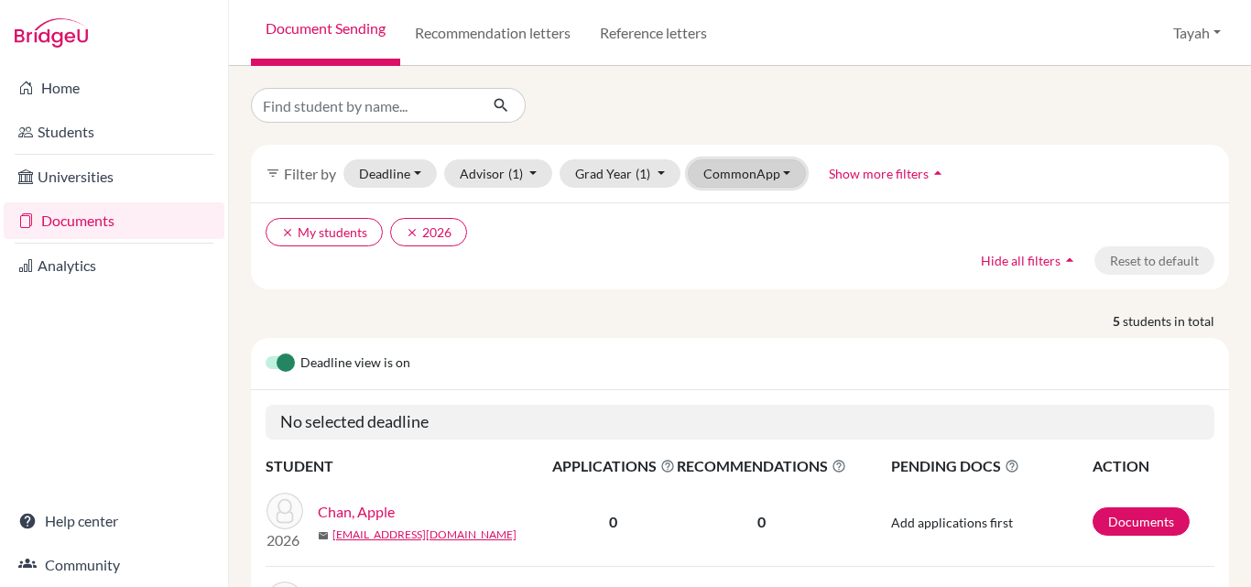
click at [733, 175] on button "CommonApp" at bounding box center [747, 173] width 119 height 28
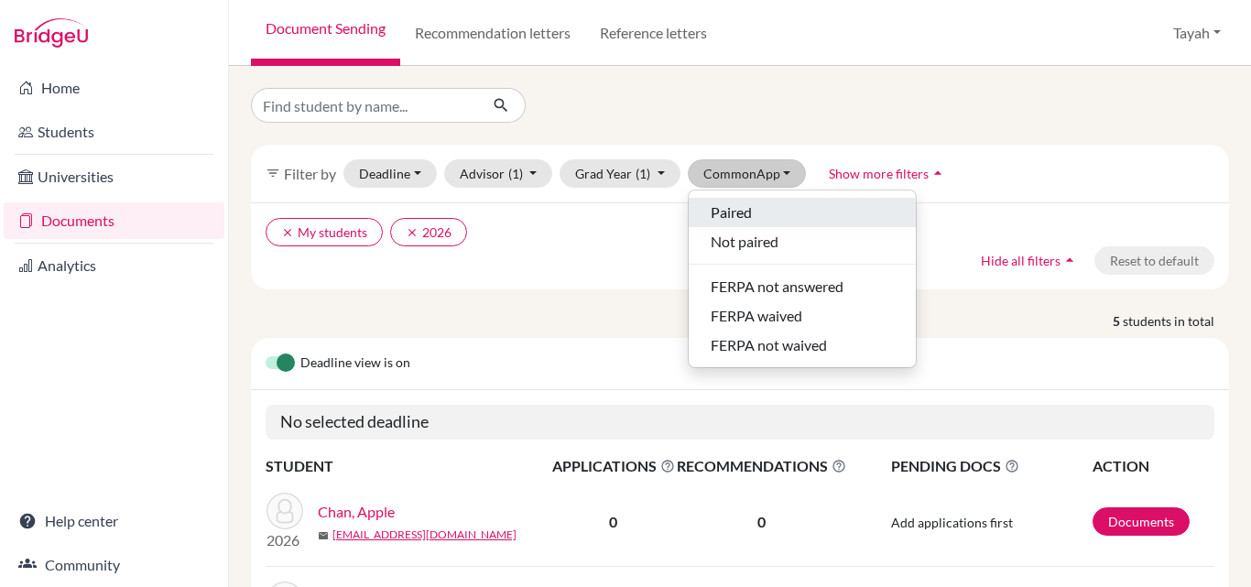
click at [733, 202] on span "Paired" at bounding box center [731, 212] width 41 height 22
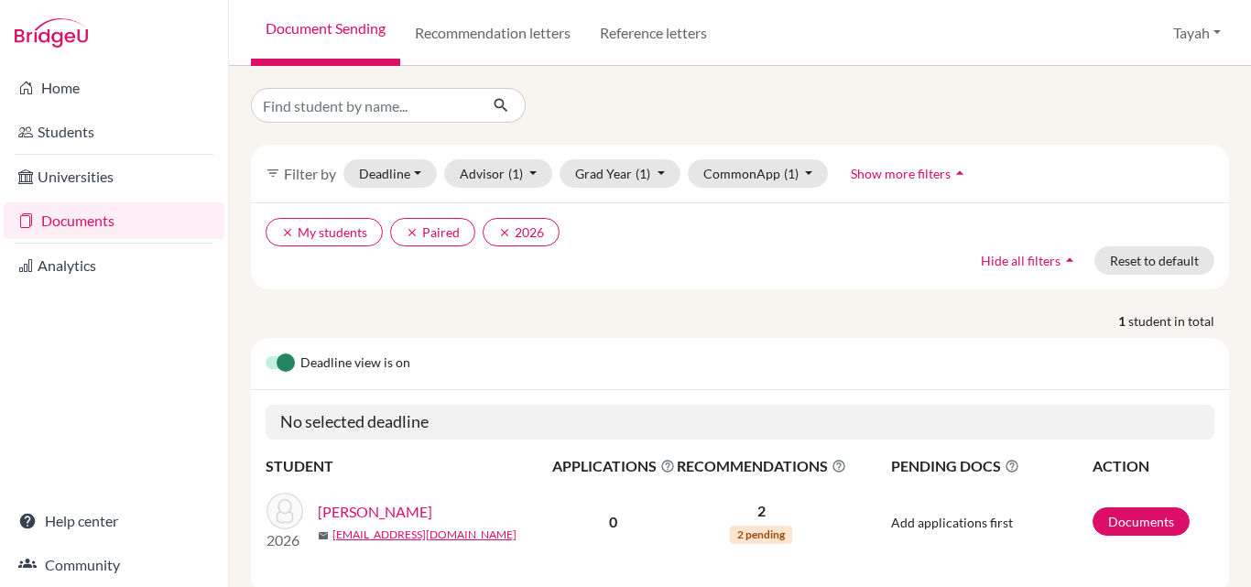
scroll to position [52, 0]
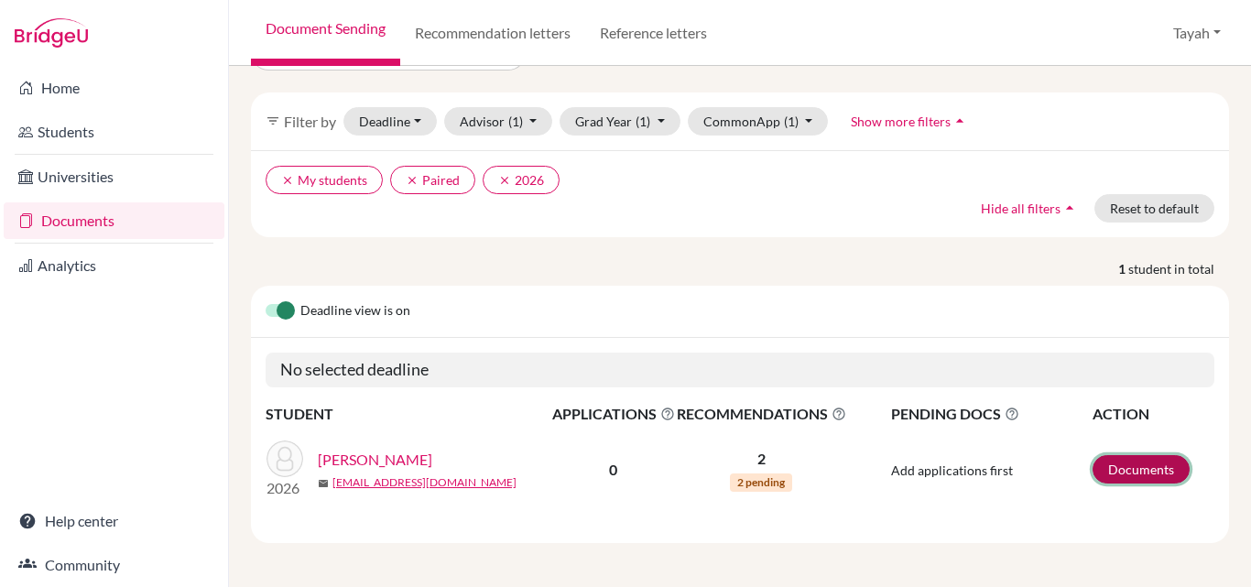
click at [1110, 463] on link "Documents" at bounding box center [1141, 469] width 97 height 28
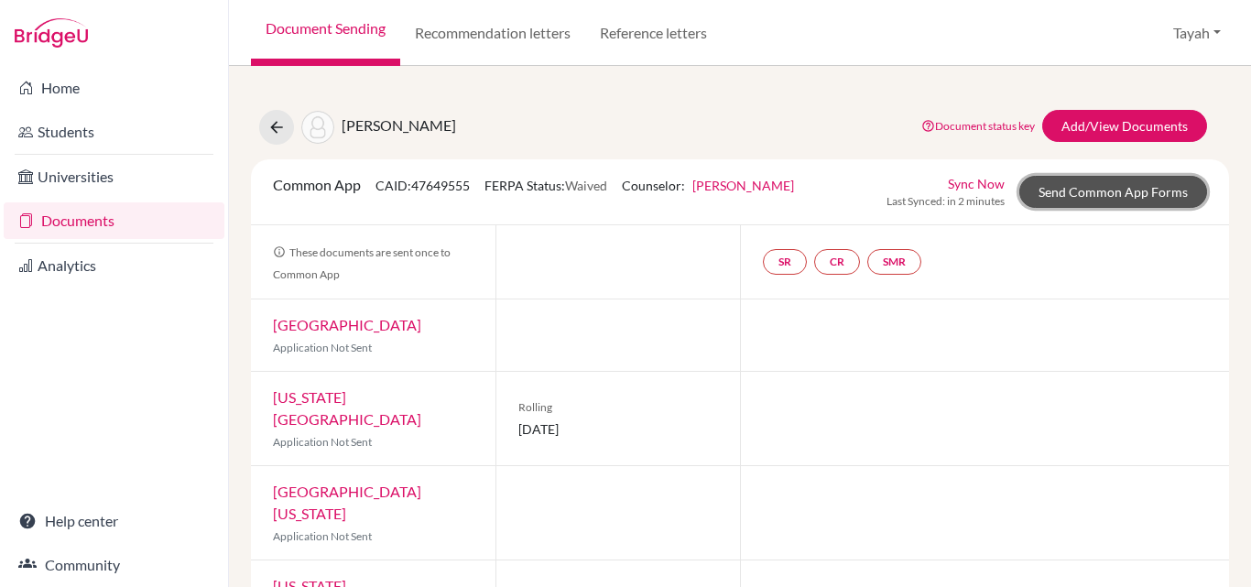
click at [1103, 196] on link "Send Common App Forms" at bounding box center [1113, 192] width 188 height 32
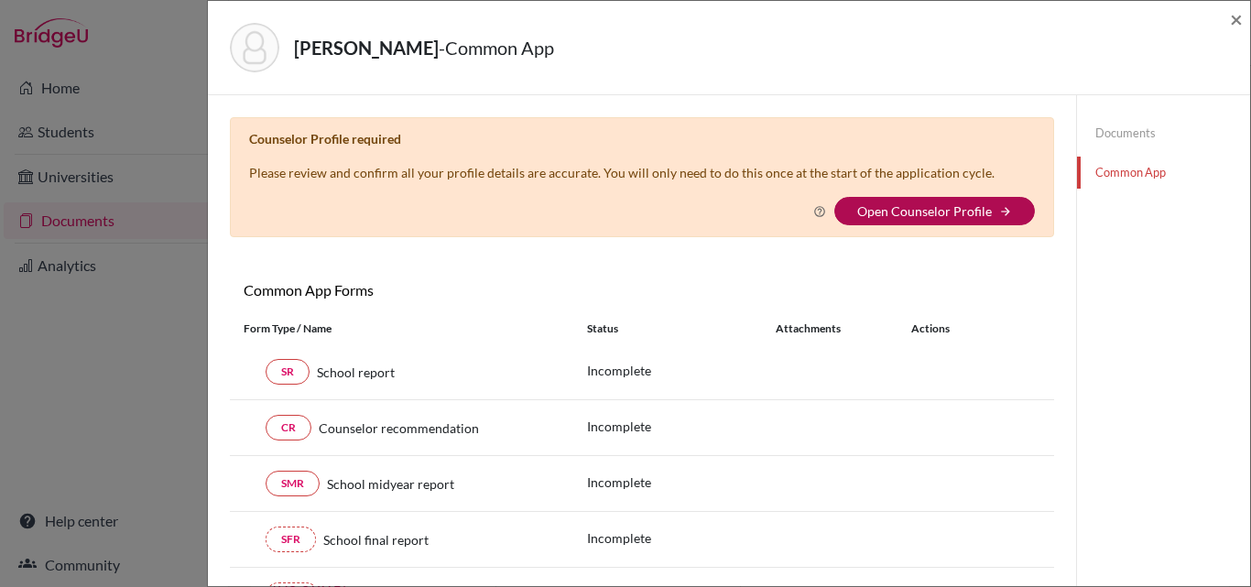
click at [968, 206] on link "Open Counselor Profile" at bounding box center [924, 211] width 135 height 16
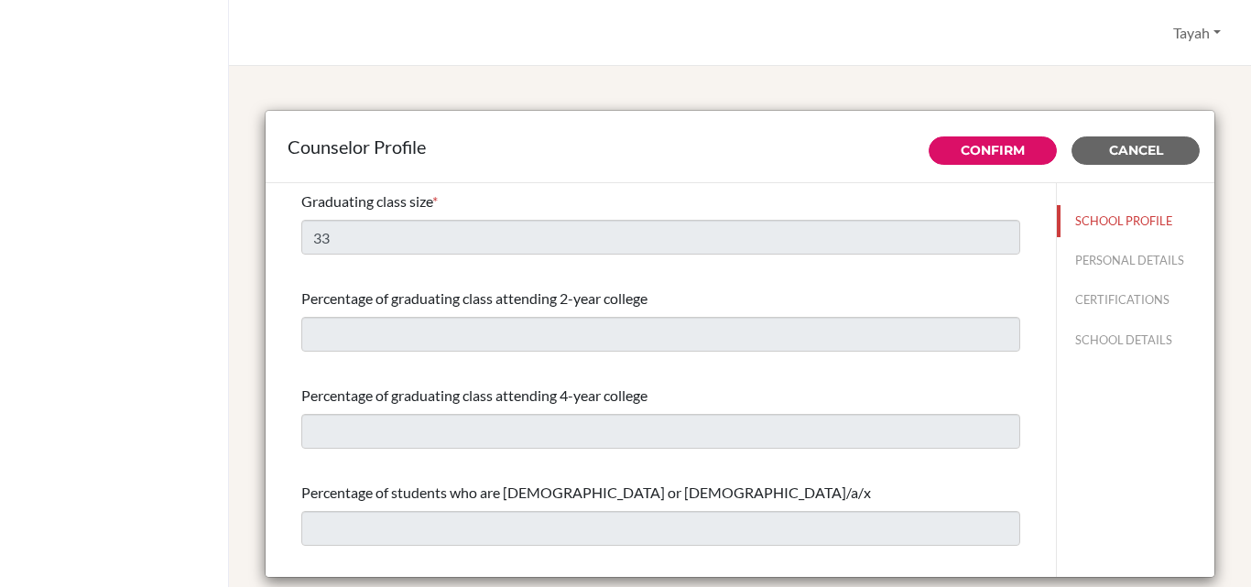
select select "1"
click at [1090, 253] on button "PERSONAL DETAILS" at bounding box center [1136, 261] width 158 height 32
type input "Tayah"
type input "[PERSON_NAME]"
type input "Director of College Counseling, English and History Teacher"
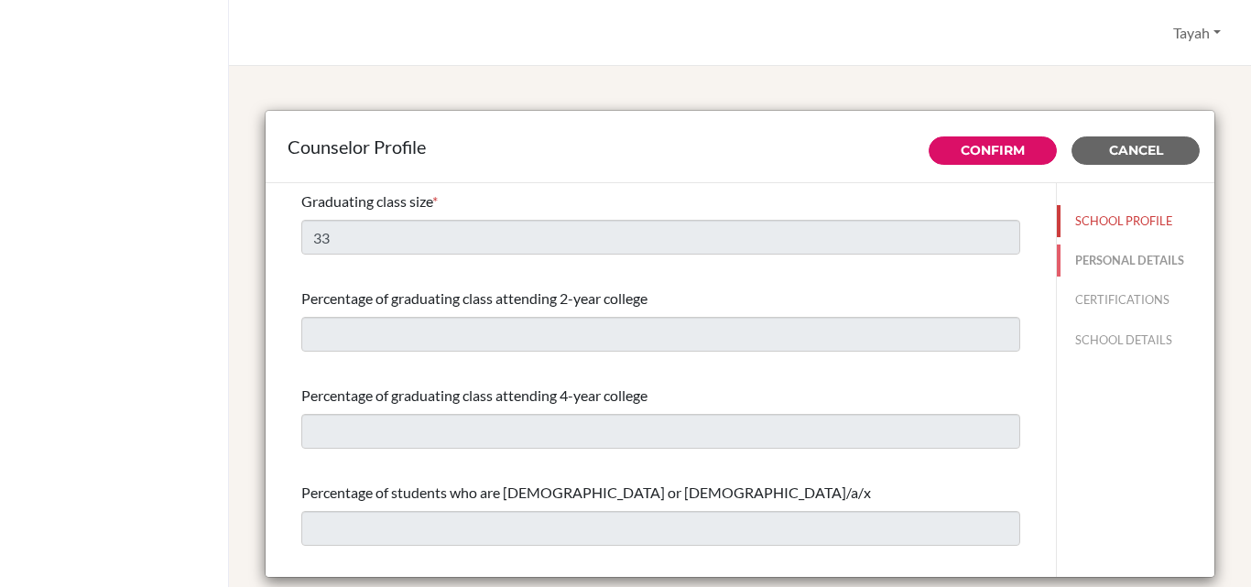
type input "886.925607210"
type input "[EMAIL_ADDRESS][DOMAIN_NAME]"
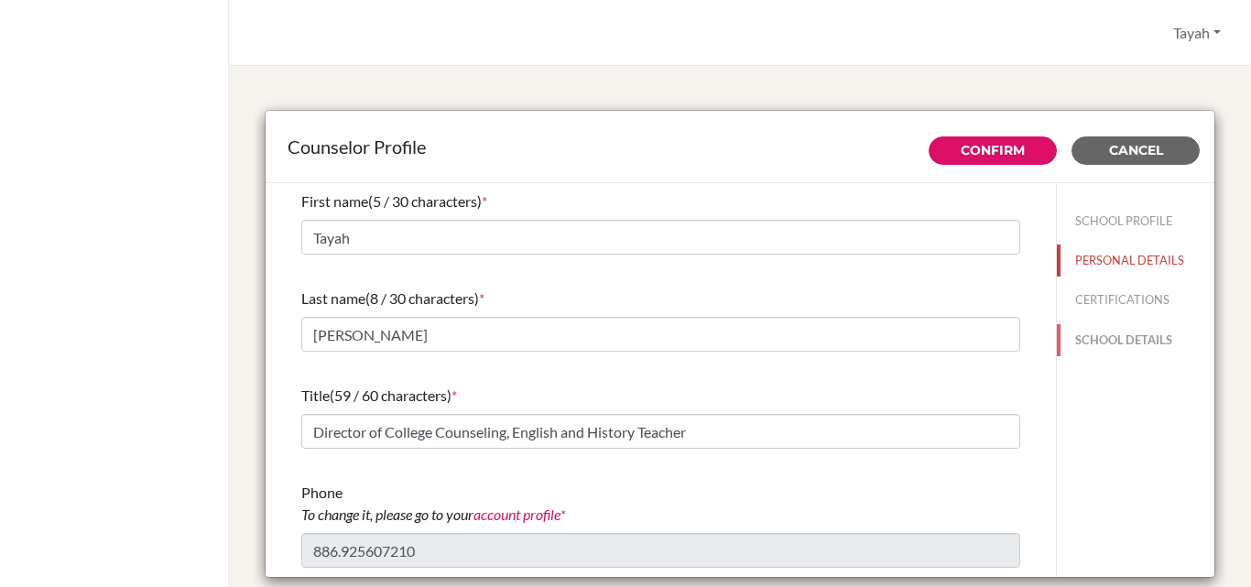
click at [1096, 342] on button "SCHOOL DETAILS" at bounding box center [1136, 340] width 158 height 32
type input "694258"
type input "[URL][DOMAIN_NAME]"
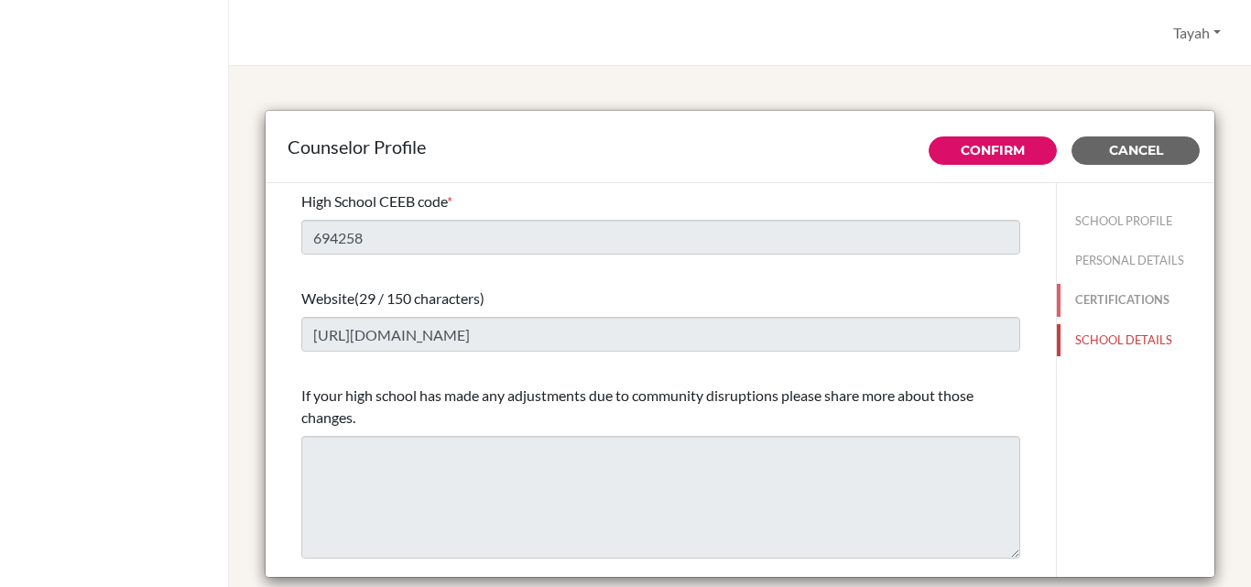
click at [1089, 296] on button "CERTIFICATIONS" at bounding box center [1136, 300] width 158 height 32
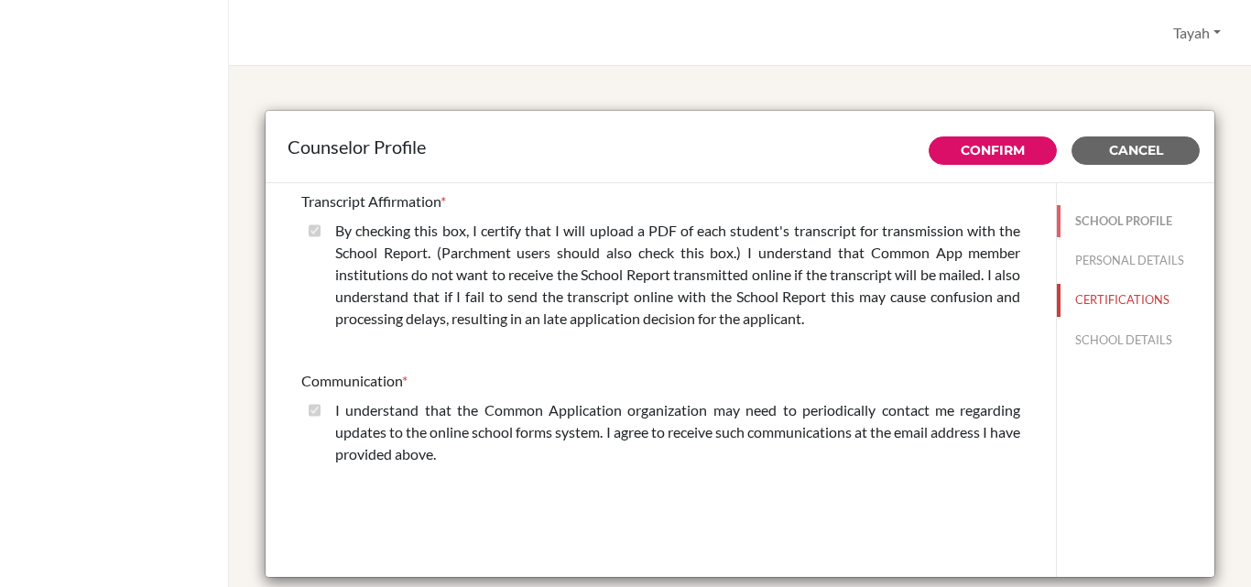
click at [1128, 216] on button "SCHOOL PROFILE" at bounding box center [1136, 221] width 158 height 32
select select "1"
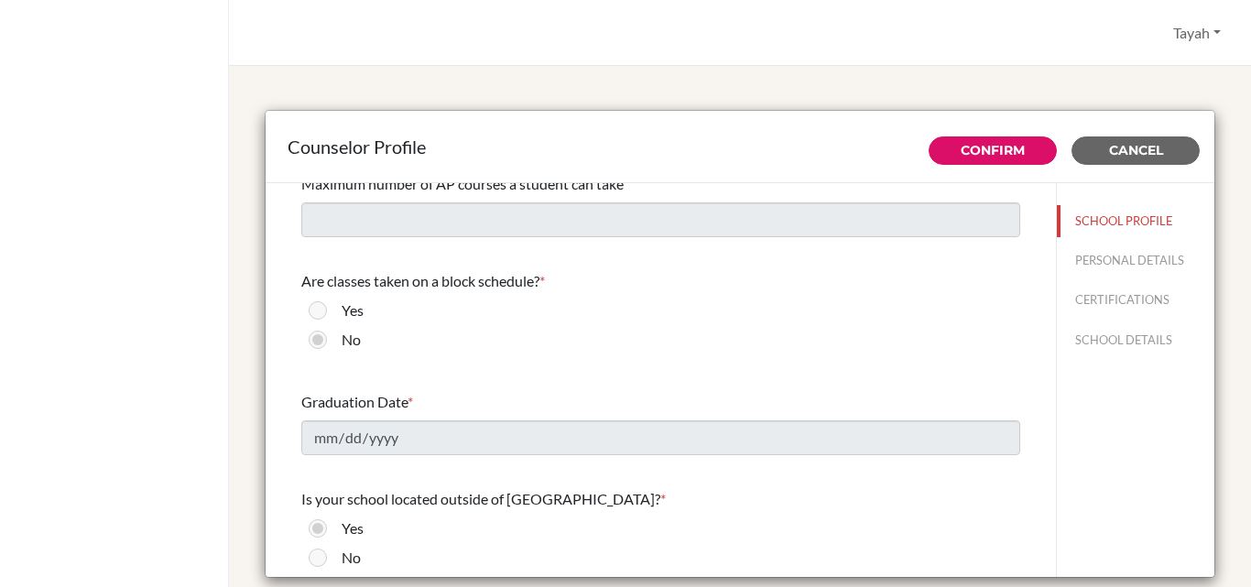
scroll to position [2091, 0]
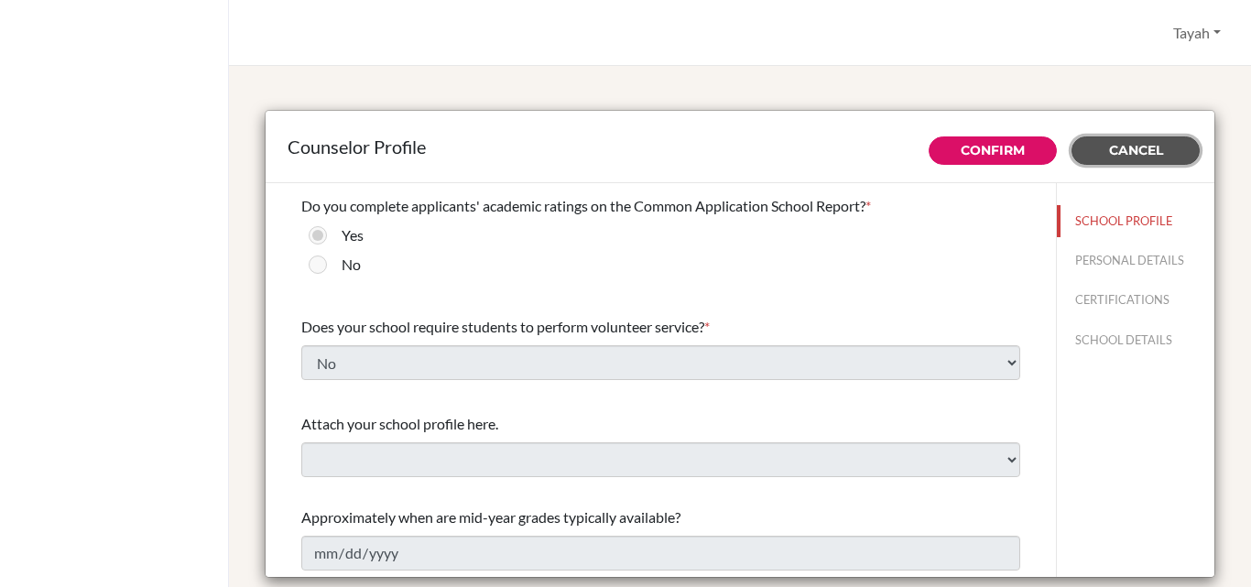
click at [1104, 160] on button "Cancel" at bounding box center [1135, 150] width 128 height 28
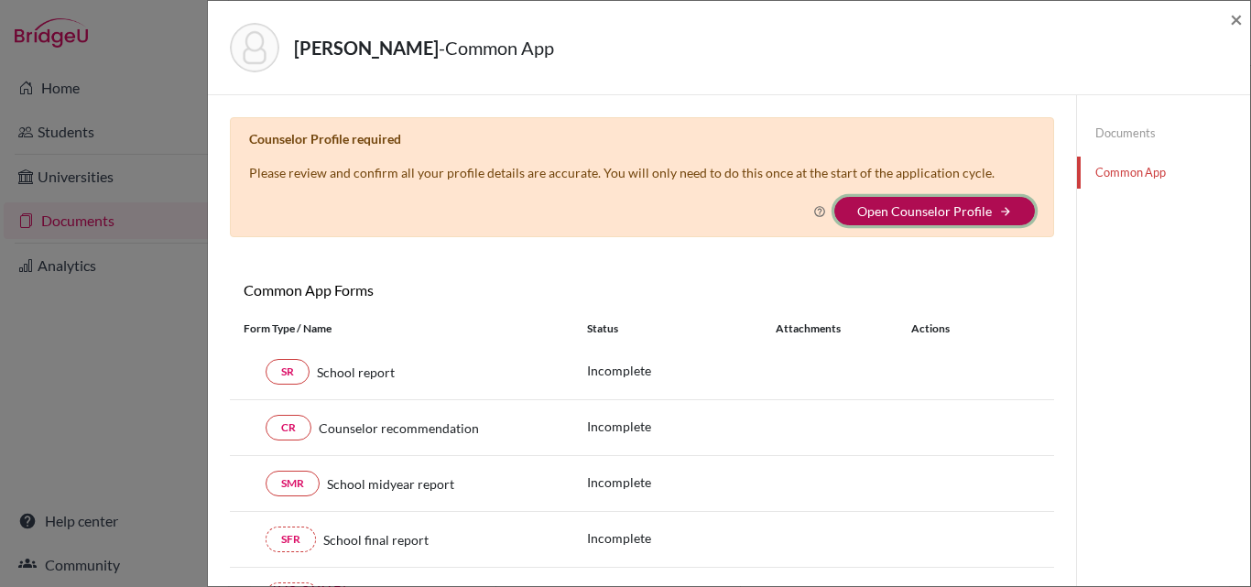
click at [999, 206] on icon "arrow_forward" at bounding box center [1005, 211] width 13 height 13
click at [929, 220] on button "Open Counselor Profile arrow_forward" at bounding box center [934, 211] width 201 height 28
click at [999, 214] on icon "arrow_forward" at bounding box center [1005, 211] width 13 height 13
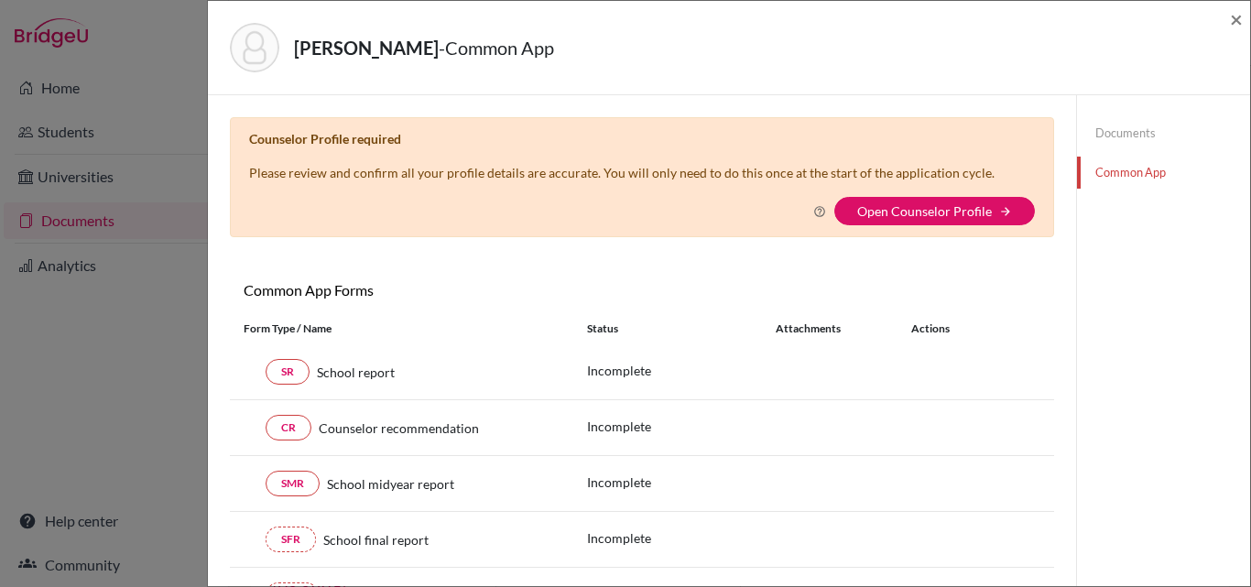
click at [1100, 124] on link "Documents" at bounding box center [1163, 133] width 173 height 32
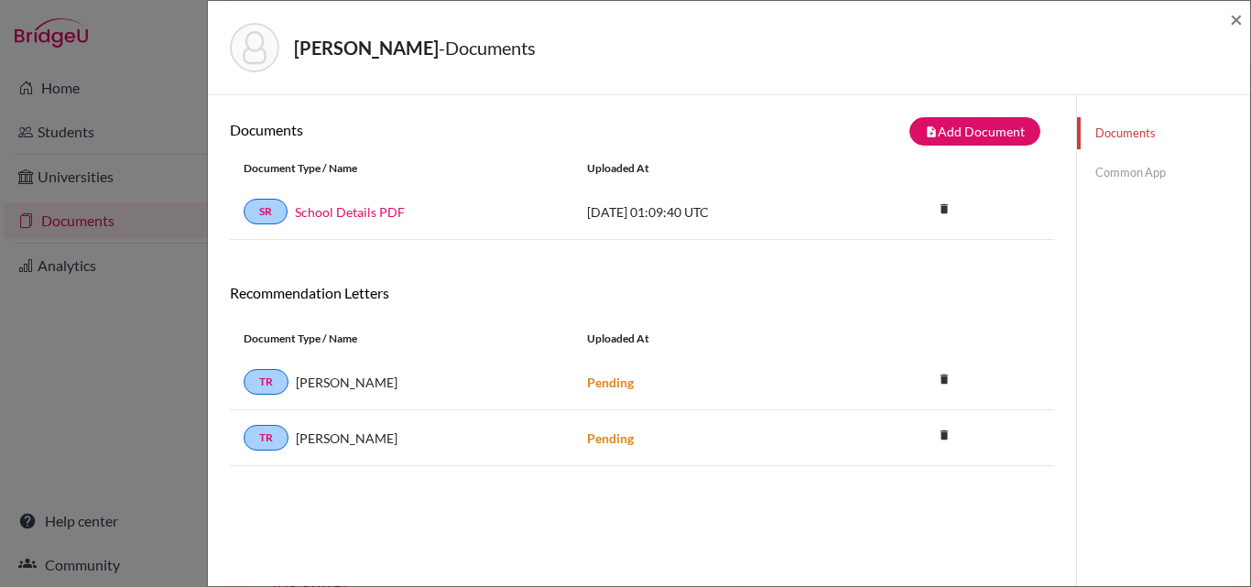
click at [1101, 165] on link "Common App" at bounding box center [1163, 173] width 173 height 32
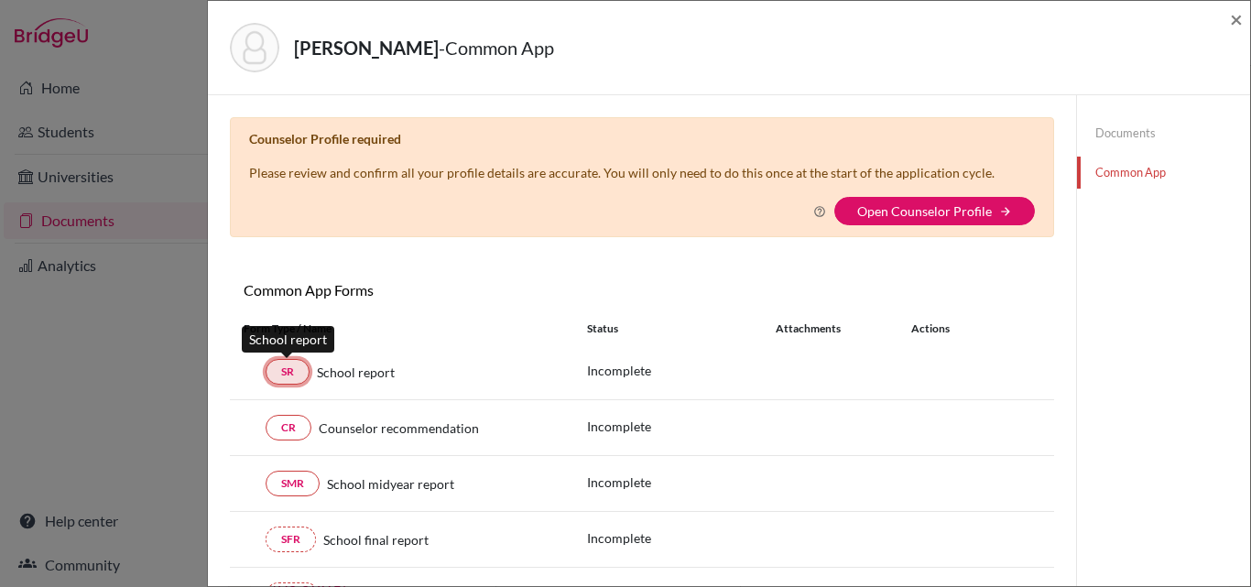
click at [279, 370] on link "SR" at bounding box center [288, 372] width 44 height 26
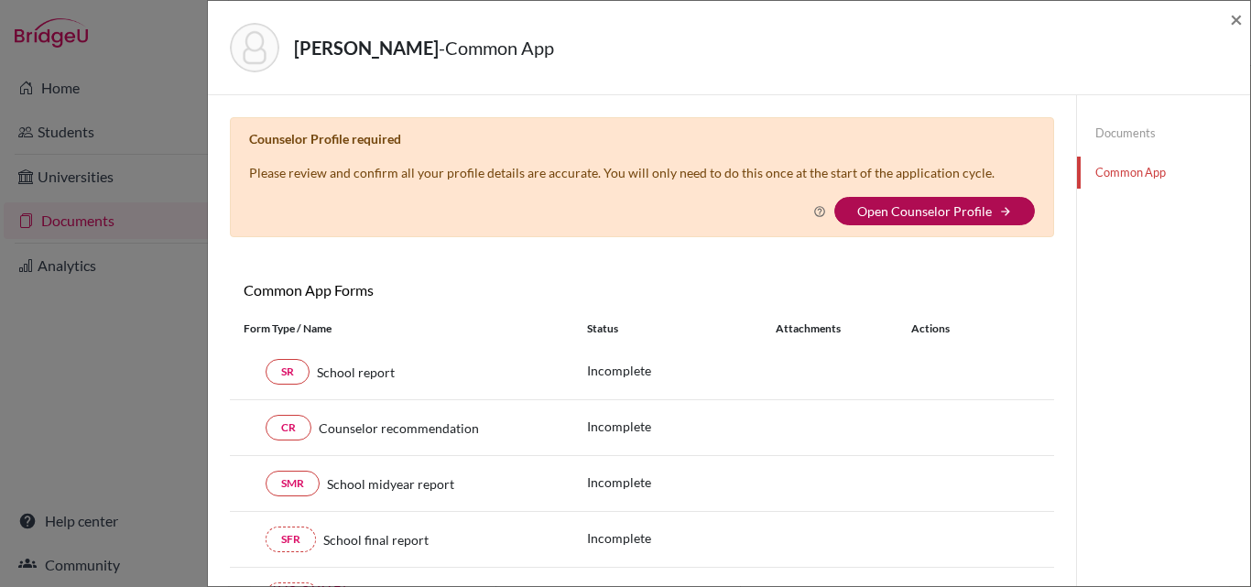
click at [897, 208] on link "Open Counselor Profile" at bounding box center [924, 211] width 135 height 16
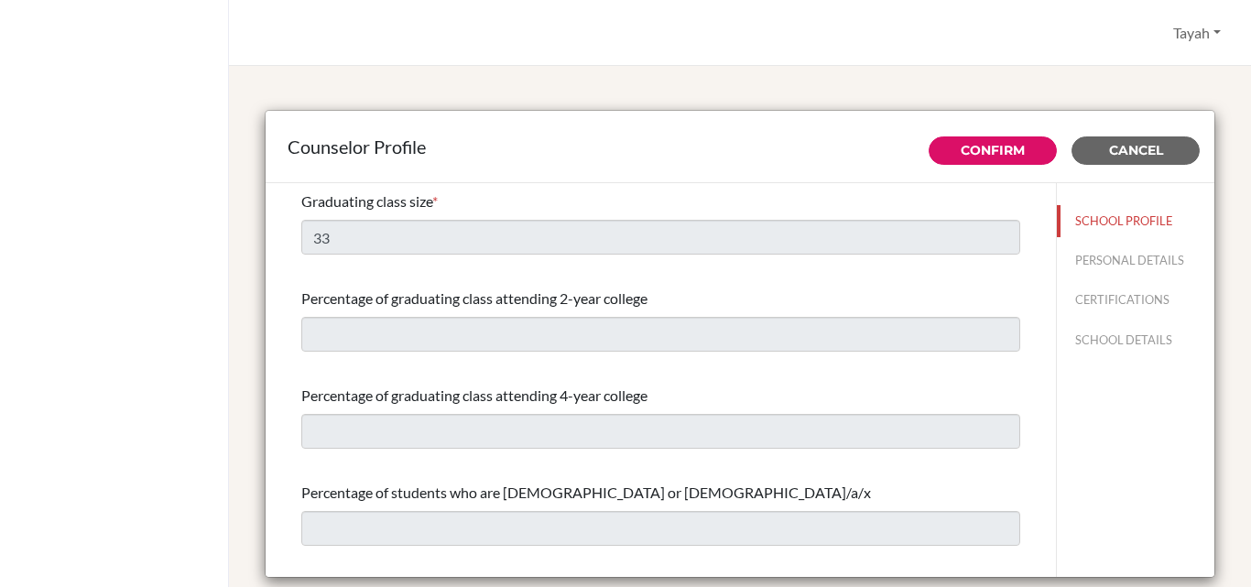
select select "1"
click at [1136, 146] on span "Cancel" at bounding box center [1136, 150] width 54 height 16
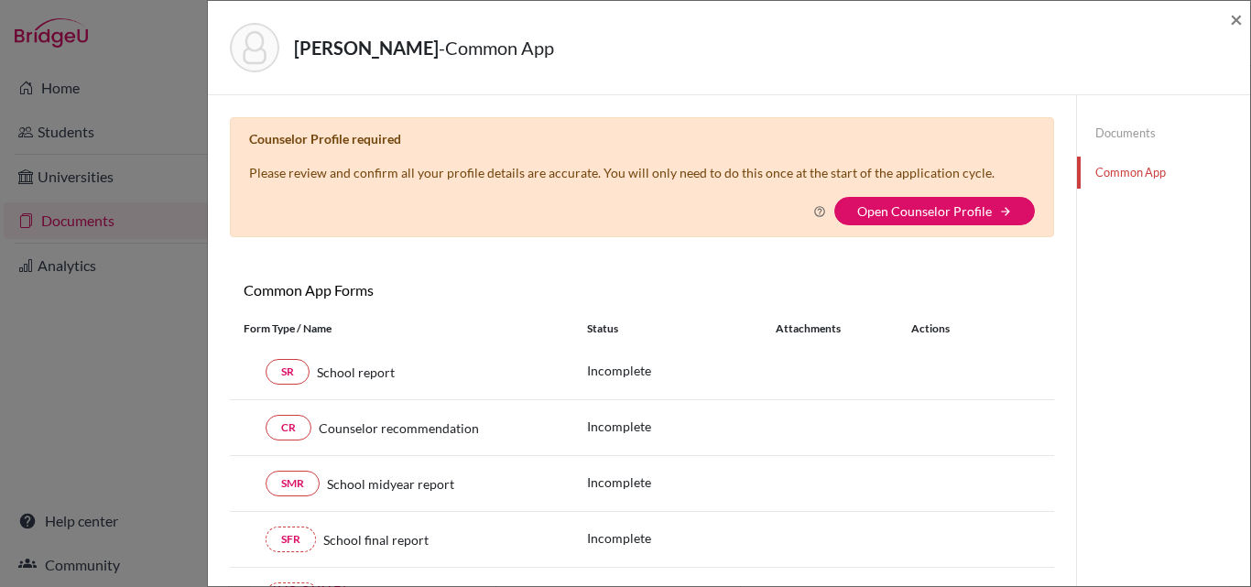
click at [1131, 136] on link "Documents" at bounding box center [1163, 133] width 173 height 32
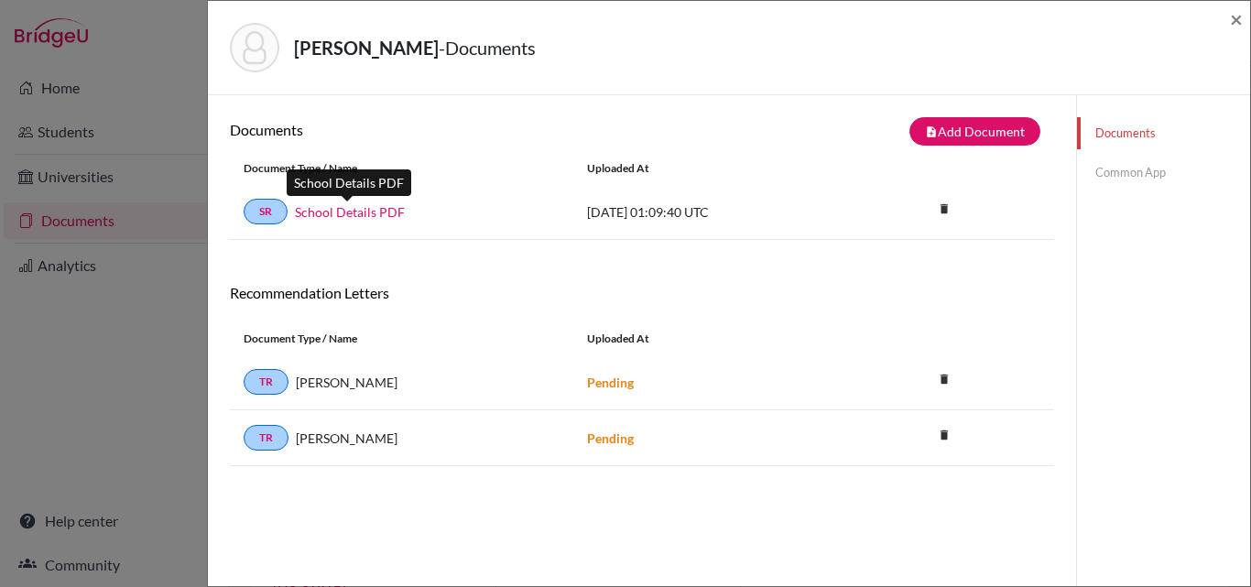
click at [316, 211] on link "School Details PDF" at bounding box center [350, 211] width 110 height 19
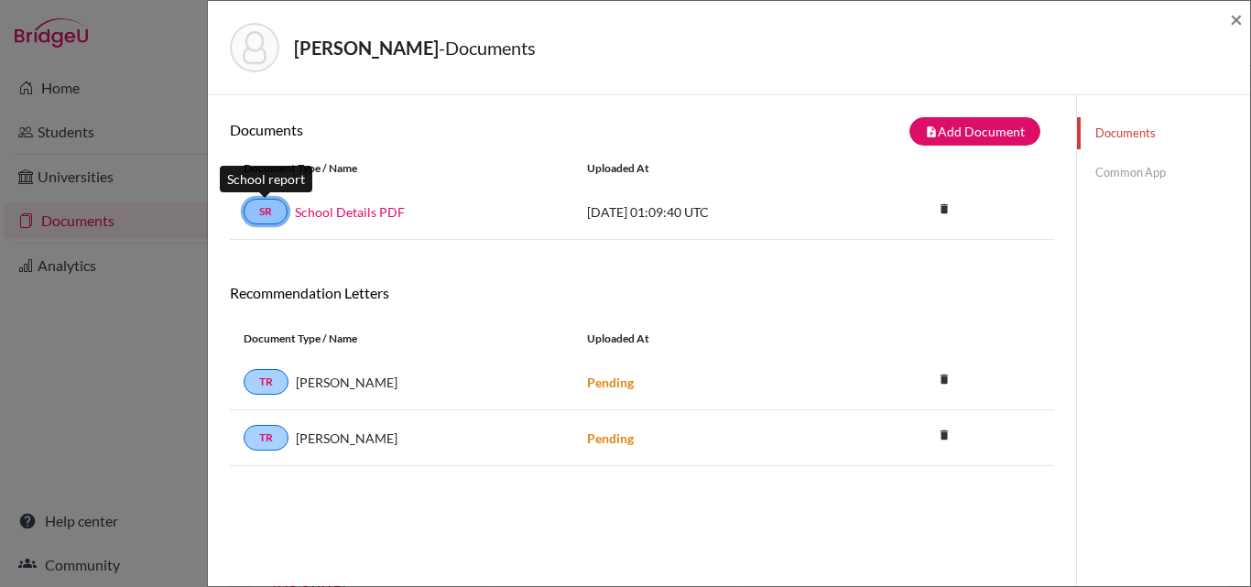
click at [254, 217] on link "SR" at bounding box center [266, 212] width 44 height 26
click at [264, 212] on link "SR" at bounding box center [266, 212] width 44 height 26
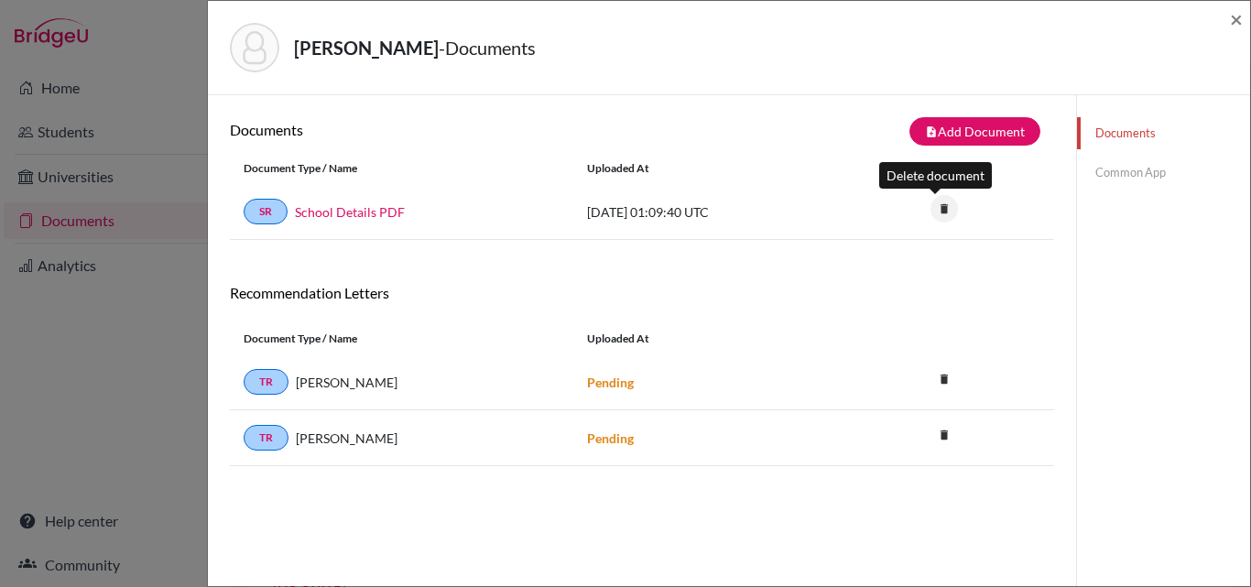
click at [941, 203] on icon "delete" at bounding box center [943, 208] width 27 height 27
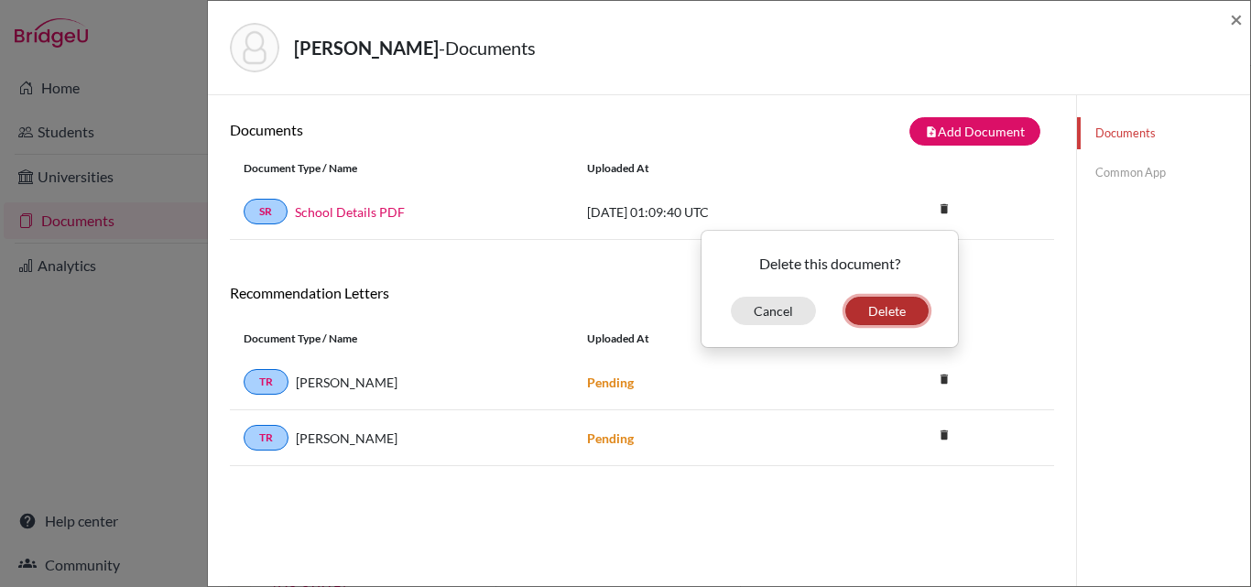
click at [878, 309] on button "Delete" at bounding box center [886, 311] width 83 height 28
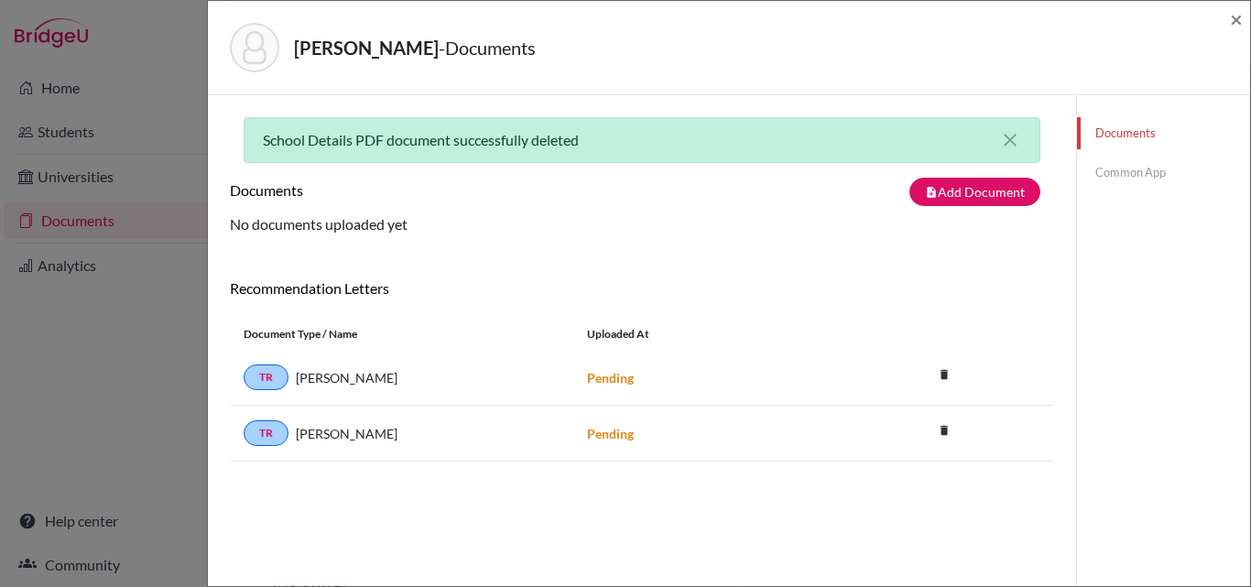
click at [1126, 165] on link "Common App" at bounding box center [1163, 173] width 173 height 32
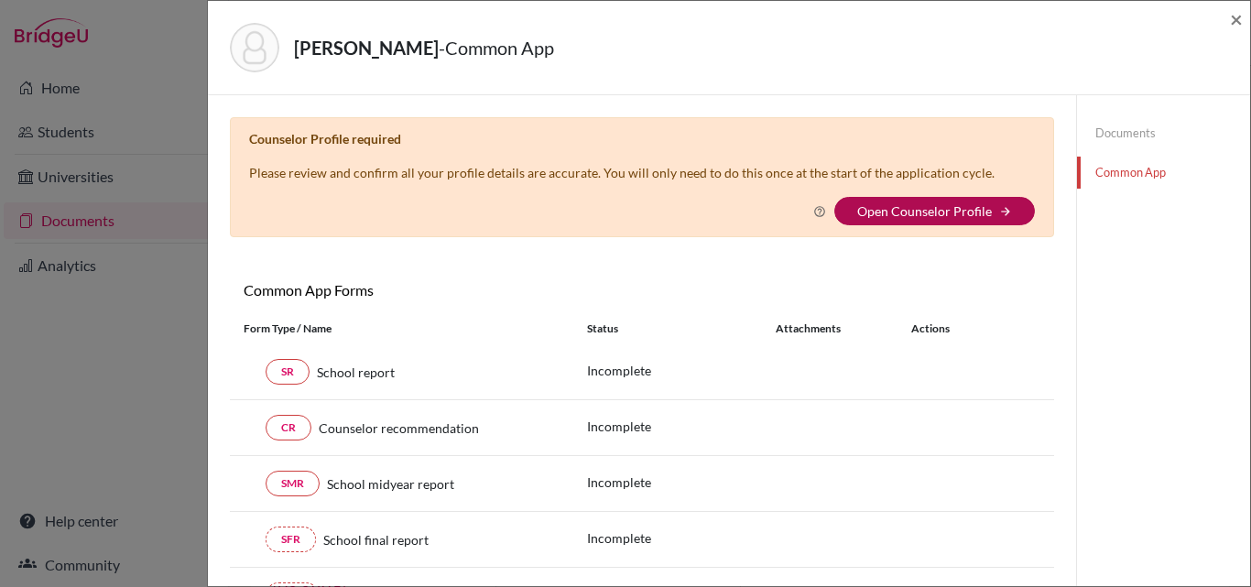
click at [906, 206] on link "Open Counselor Profile" at bounding box center [924, 211] width 135 height 16
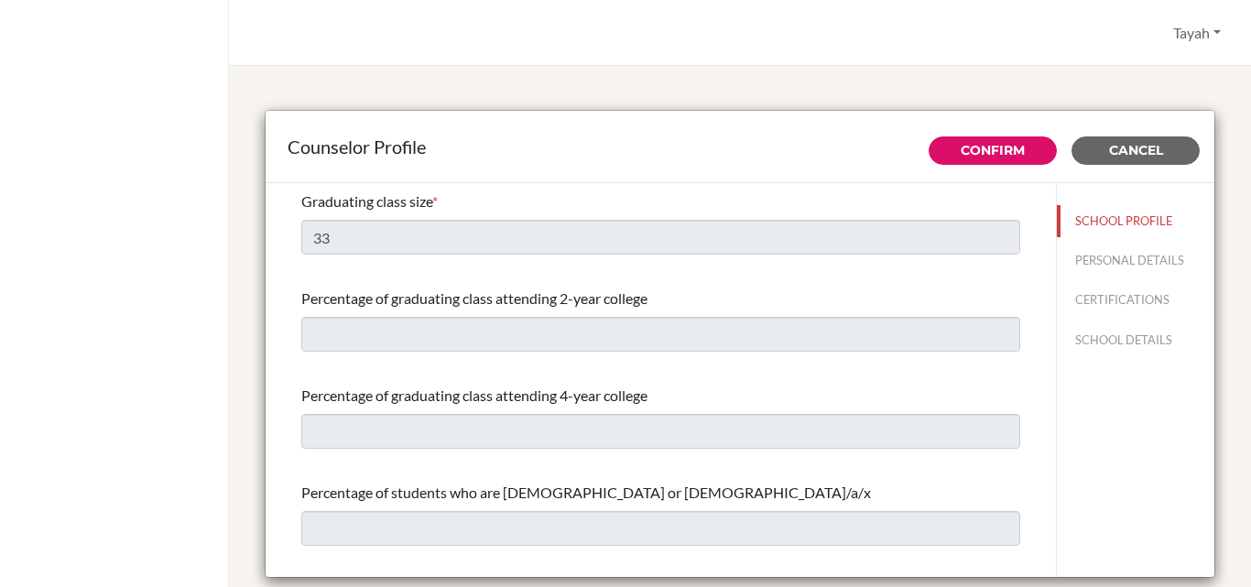
select select "1"
click at [1091, 144] on button "Cancel" at bounding box center [1135, 150] width 128 height 28
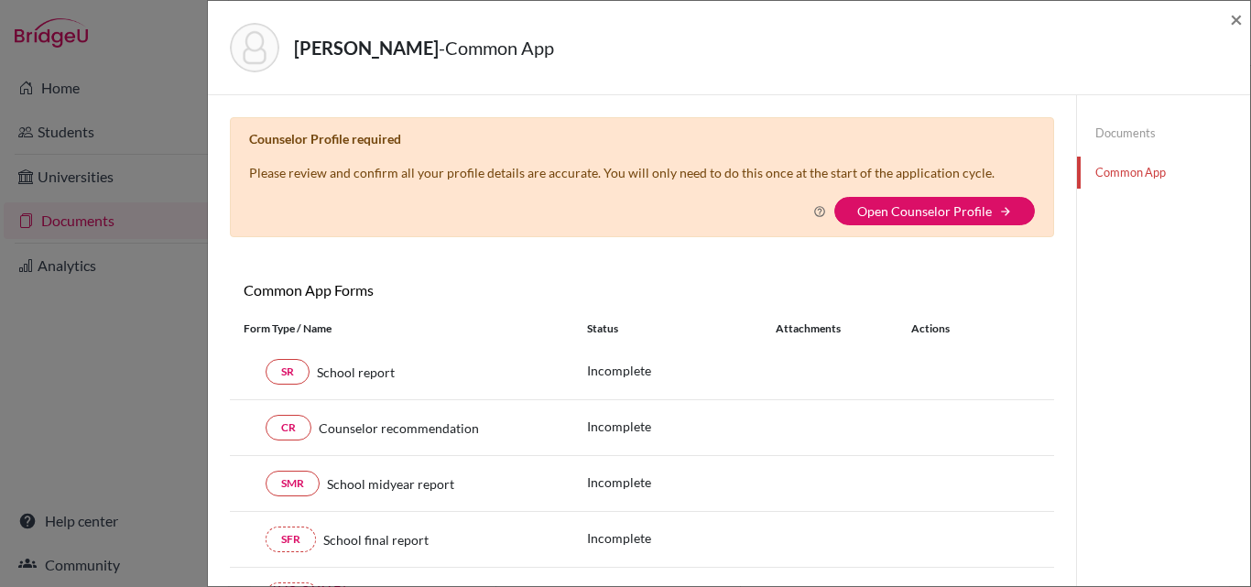
click at [148, 363] on div "[PERSON_NAME] - Common App × × Counselor Profile required Please review and con…" at bounding box center [625, 293] width 1251 height 587
click at [1136, 134] on link "Documents" at bounding box center [1163, 133] width 173 height 32
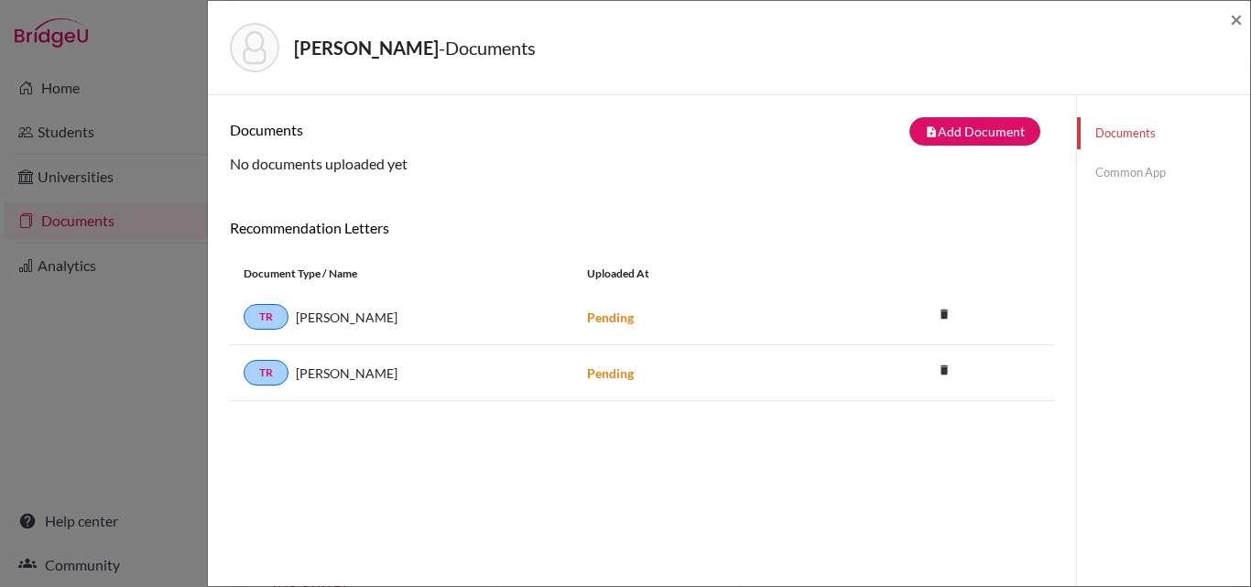
click at [1122, 155] on div "Documents Common App" at bounding box center [1163, 152] width 173 height 115
click at [1109, 169] on link "Common App" at bounding box center [1163, 173] width 173 height 32
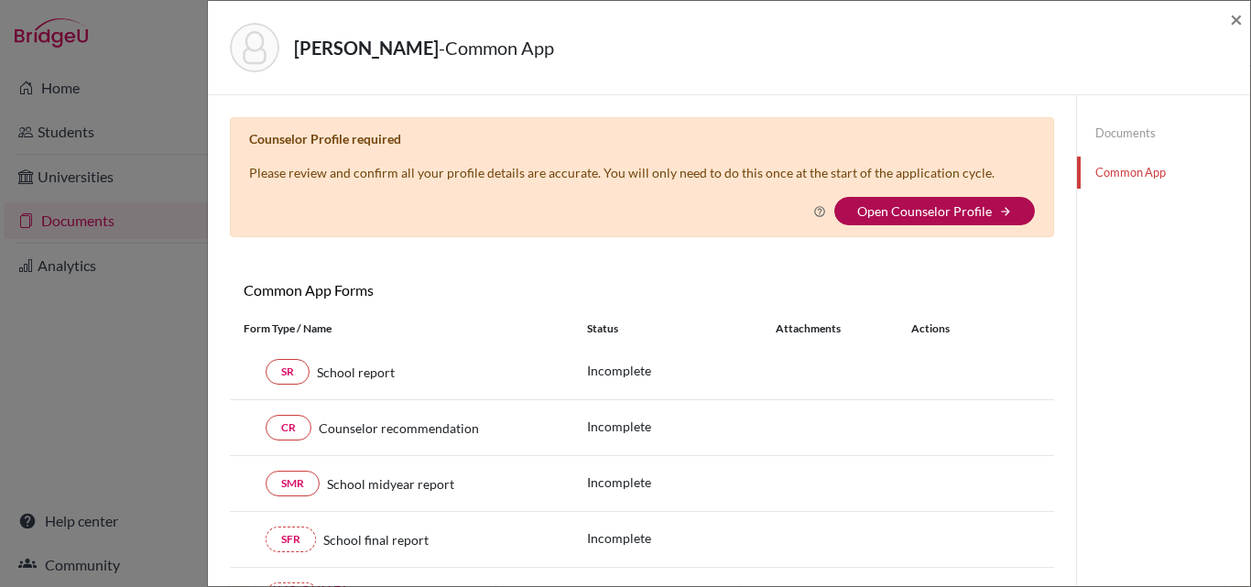
click at [907, 209] on link "Open Counselor Profile" at bounding box center [924, 211] width 135 height 16
click at [877, 204] on link "Open Counselor Profile" at bounding box center [924, 211] width 135 height 16
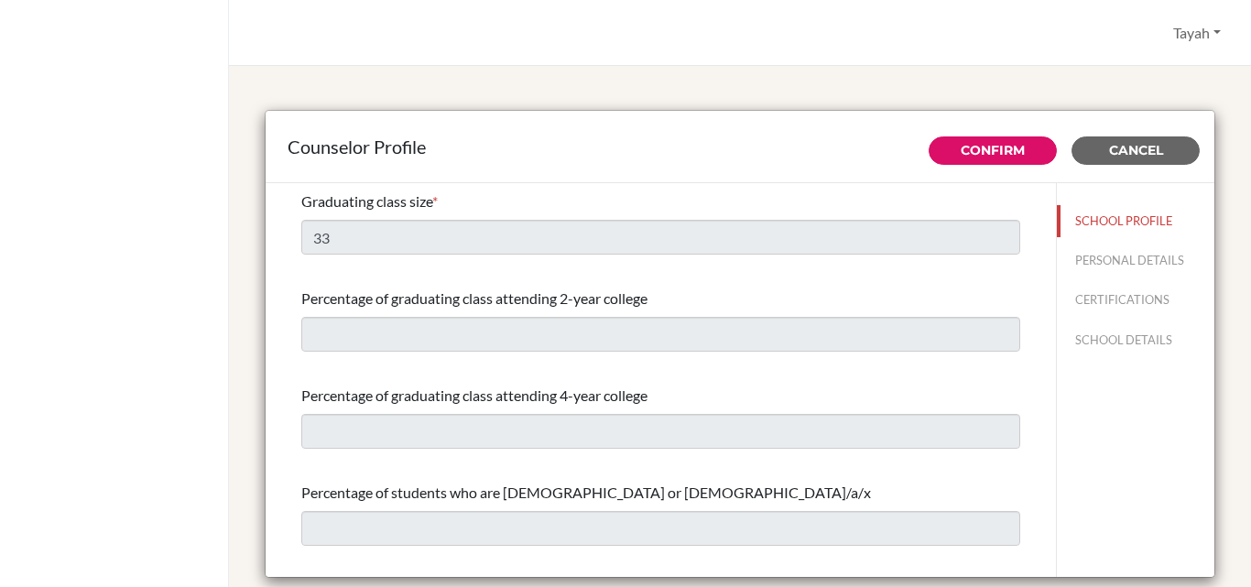
select select "1"
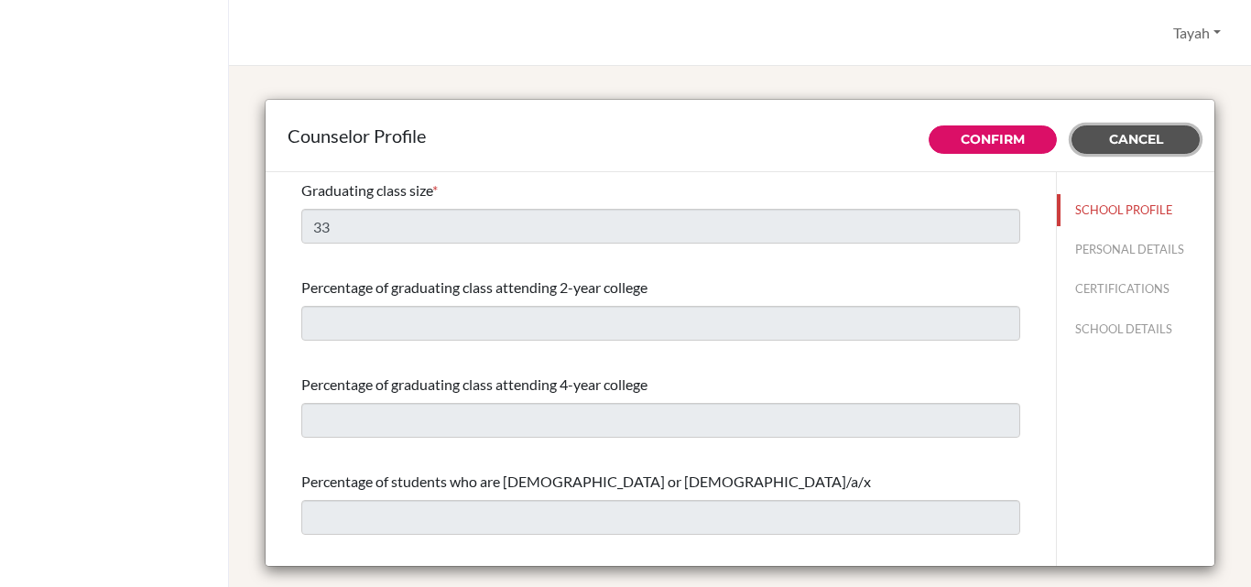
click at [1169, 142] on button "Cancel" at bounding box center [1135, 139] width 128 height 28
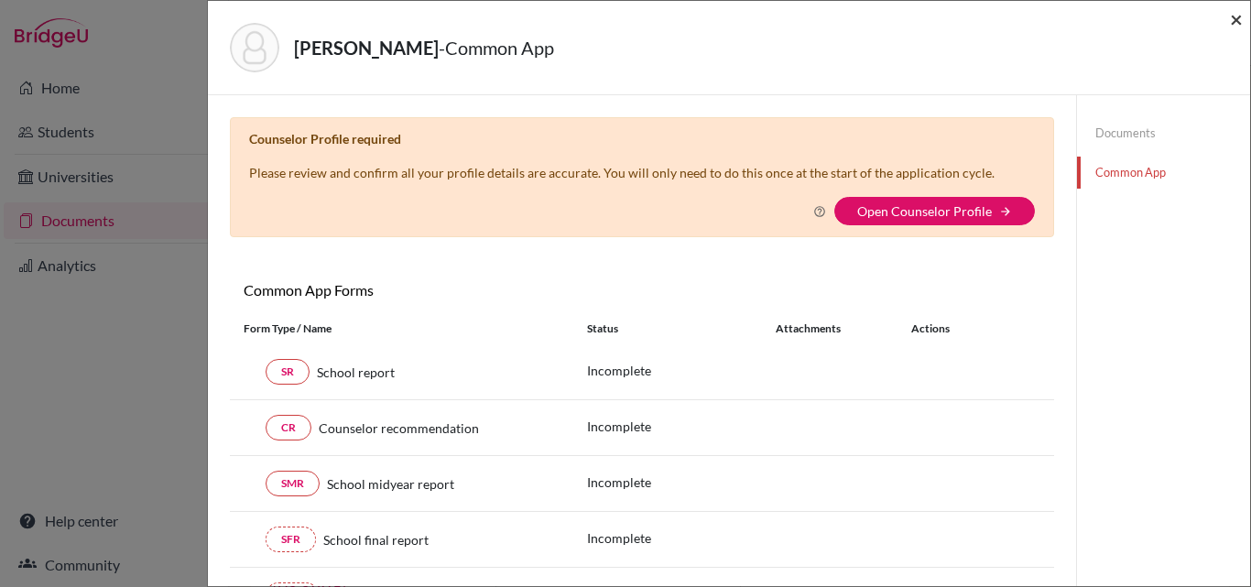
click at [1236, 25] on span "×" at bounding box center [1236, 18] width 13 height 27
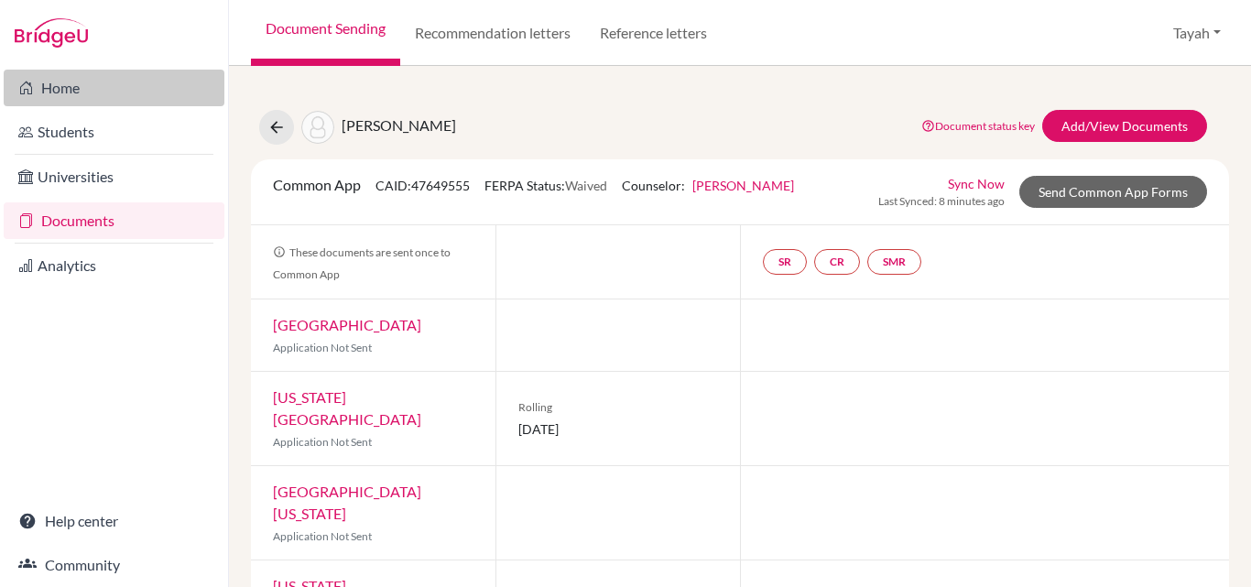
click at [118, 93] on link "Home" at bounding box center [114, 88] width 221 height 37
